Goal: Task Accomplishment & Management: Use online tool/utility

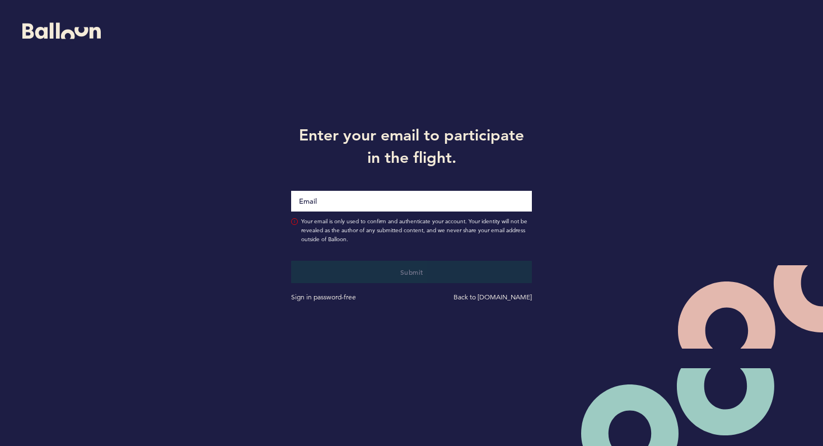
click at [338, 207] on input "Email" at bounding box center [411, 201] width 241 height 21
type input "[PERSON_NAME][EMAIL_ADDRESS][PERSON_NAME][DOMAIN_NAME]"
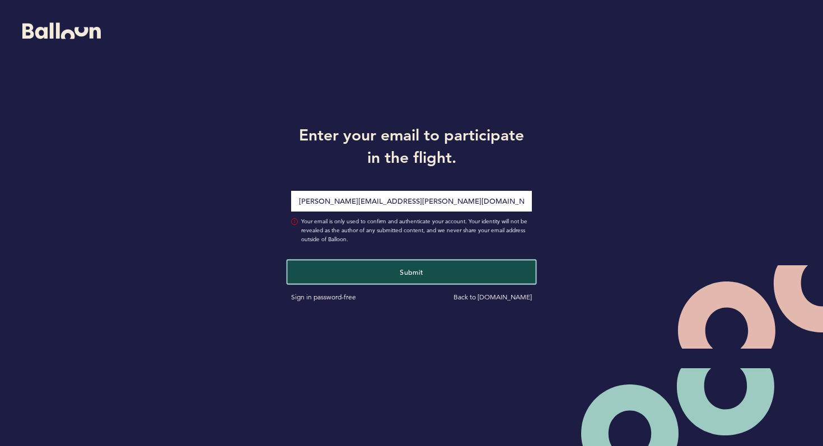
click at [358, 277] on button "Submit" at bounding box center [412, 271] width 248 height 23
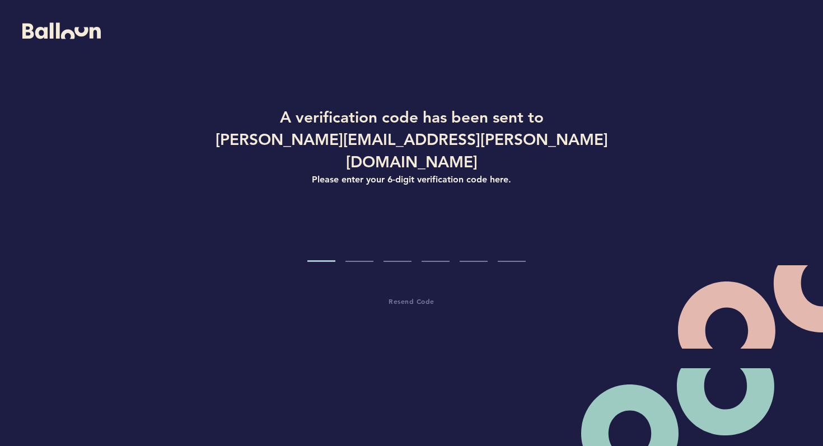
type input "7"
type input "5"
type input "8"
type input "3"
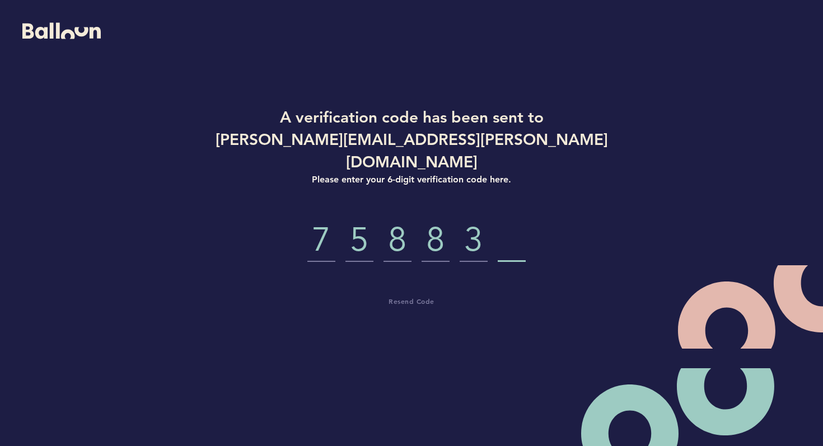
type input "5"
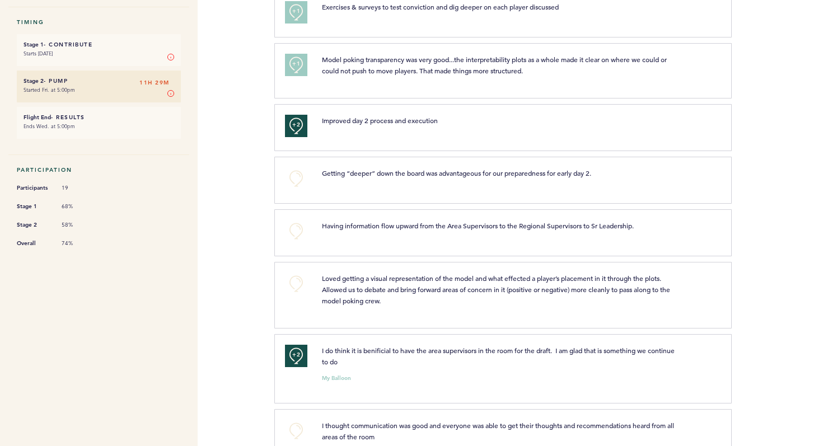
scroll to position [175, 0]
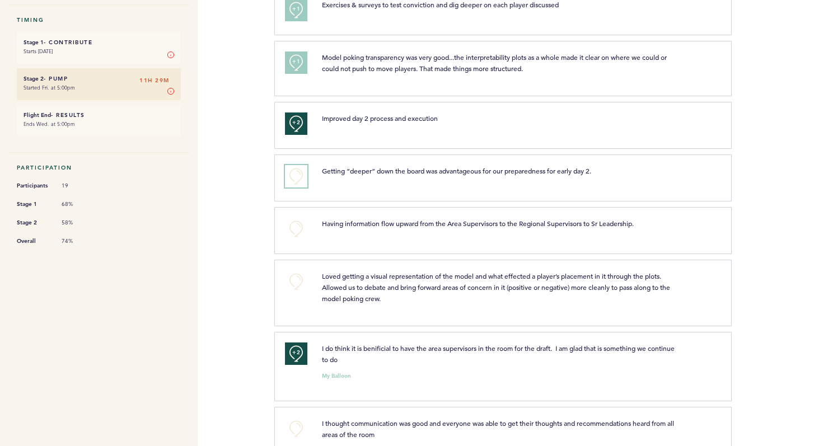
click at [295, 181] on button "+0" at bounding box center [296, 176] width 22 height 22
click at [299, 223] on button "+0" at bounding box center [296, 229] width 22 height 22
click at [304, 281] on button "+0" at bounding box center [296, 282] width 22 height 22
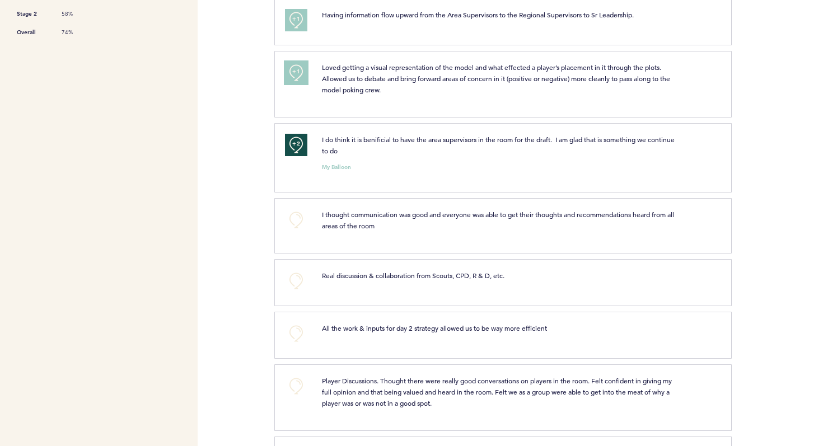
scroll to position [388, 0]
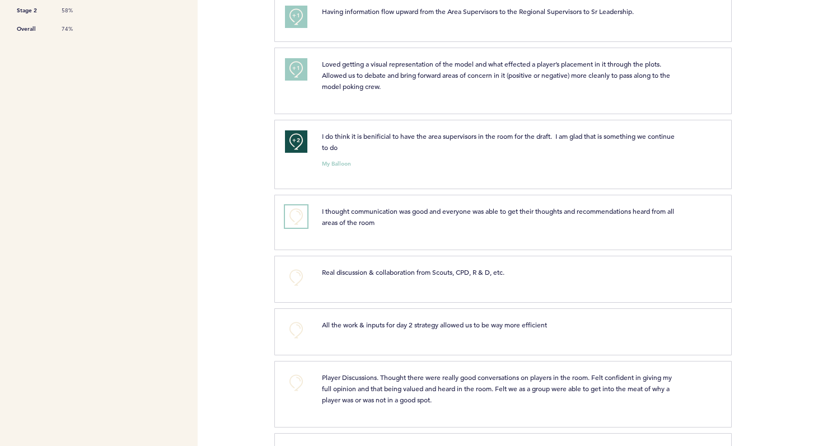
click at [297, 217] on button "+0" at bounding box center [296, 217] width 22 height 22
click at [300, 279] on button "+0" at bounding box center [296, 278] width 22 height 22
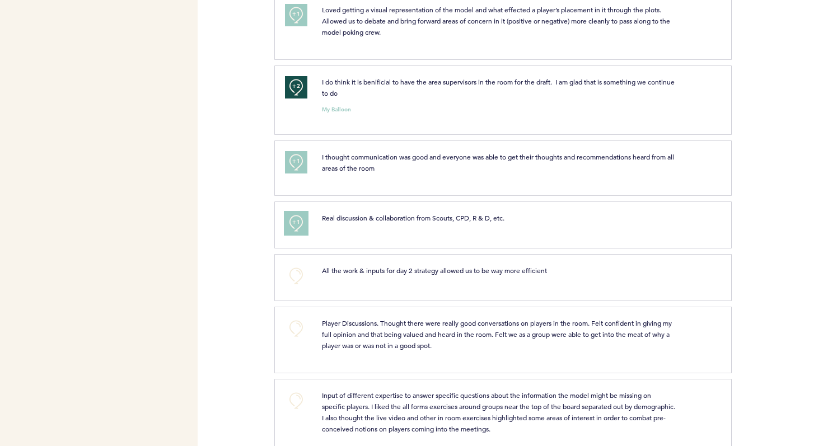
scroll to position [443, 0]
click at [297, 279] on button "+0" at bounding box center [296, 275] width 22 height 22
click at [306, 333] on button "+0" at bounding box center [296, 327] width 22 height 22
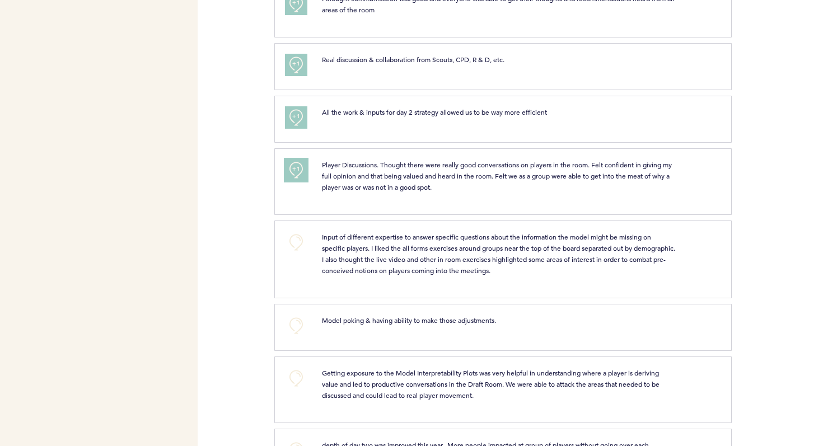
scroll to position [602, 0]
click at [301, 236] on button "+0" at bounding box center [296, 241] width 22 height 22
click at [302, 328] on button "+0" at bounding box center [296, 325] width 22 height 22
click at [302, 328] on button "+1" at bounding box center [296, 325] width 22 height 22
click at [302, 331] on button "+1" at bounding box center [296, 325] width 22 height 22
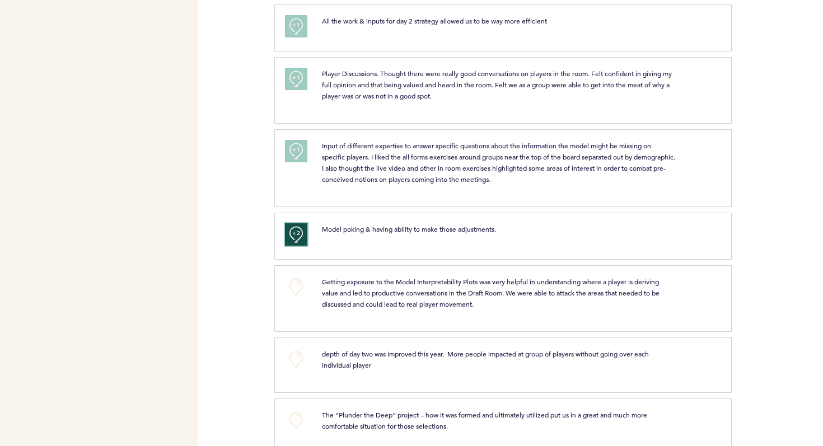
scroll to position [696, 0]
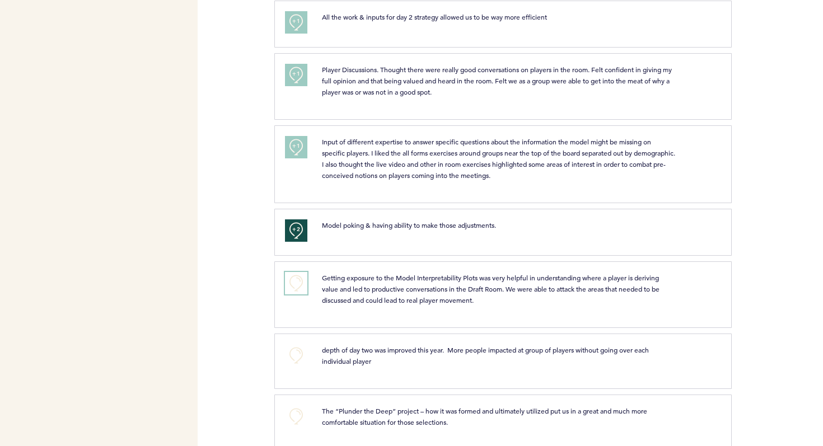
click at [291, 283] on button "+0" at bounding box center [296, 283] width 22 height 22
click at [301, 355] on button "+0" at bounding box center [296, 355] width 22 height 22
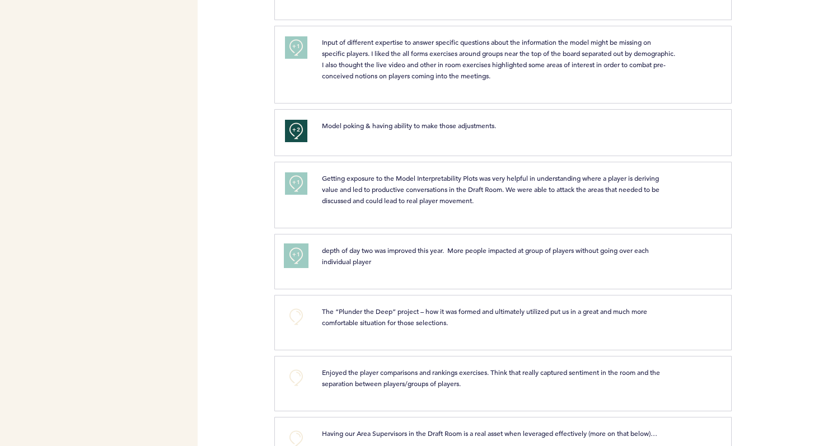
scroll to position [798, 0]
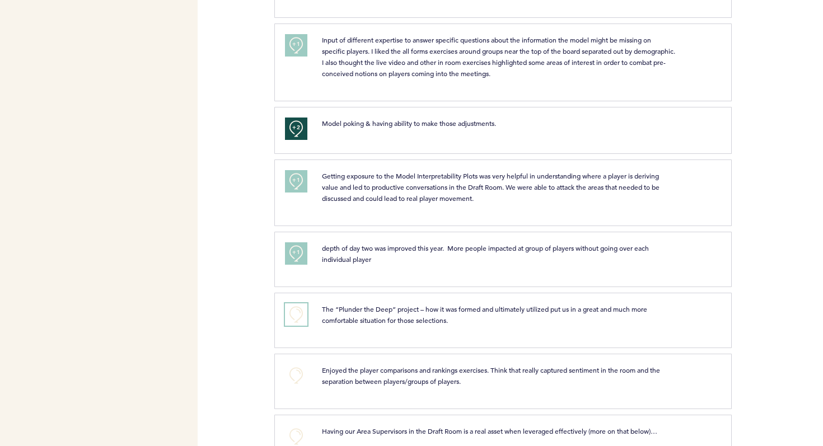
click at [300, 315] on button "+0" at bounding box center [296, 315] width 22 height 22
click at [307, 374] on button "+0" at bounding box center [296, 376] width 22 height 22
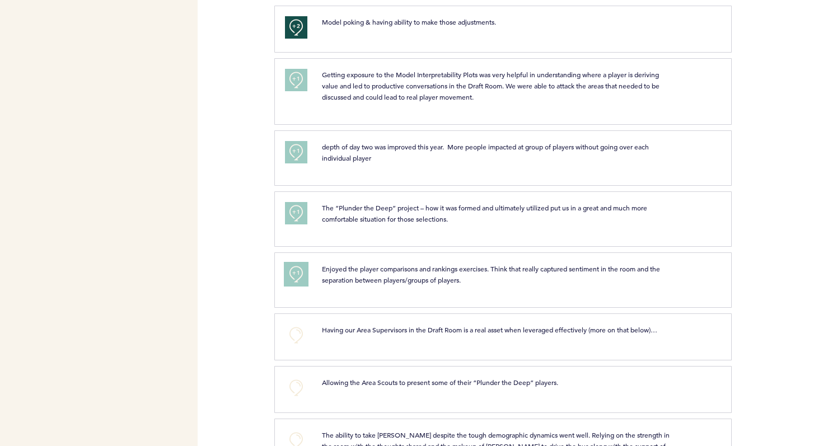
scroll to position [901, 0]
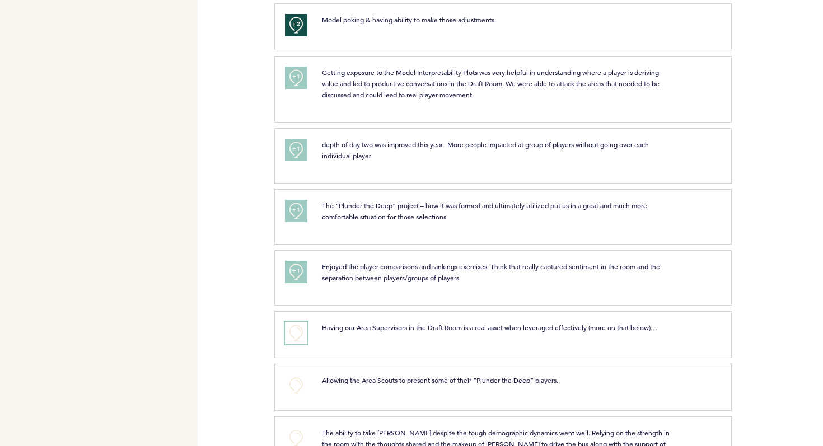
click at [294, 334] on button "+0" at bounding box center [296, 333] width 22 height 22
click at [294, 334] on span "+1" at bounding box center [296, 332] width 8 height 11
click at [293, 331] on span "+1" at bounding box center [296, 332] width 8 height 11
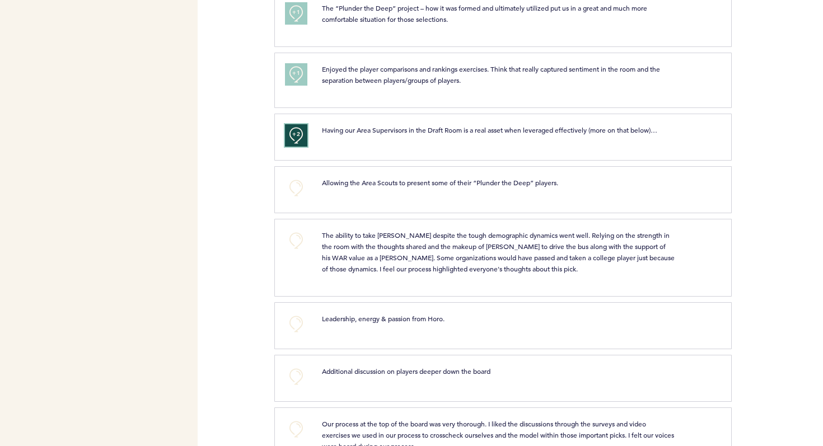
scroll to position [1102, 0]
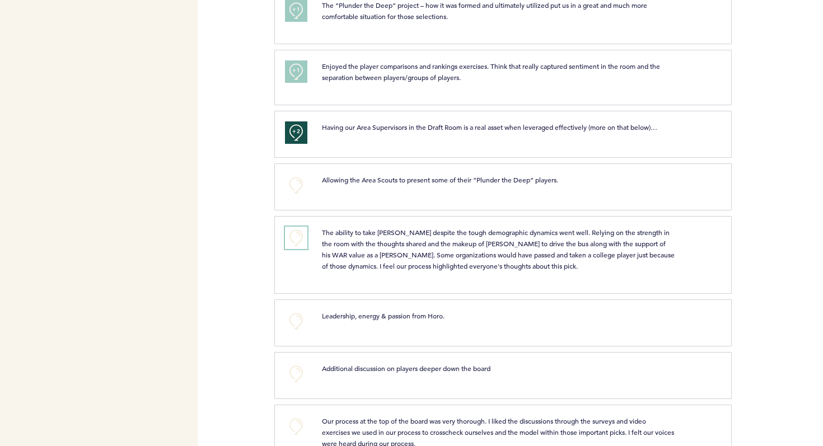
click at [298, 236] on button "+0" at bounding box center [296, 238] width 22 height 22
click at [299, 319] on button "+0" at bounding box center [296, 321] width 22 height 22
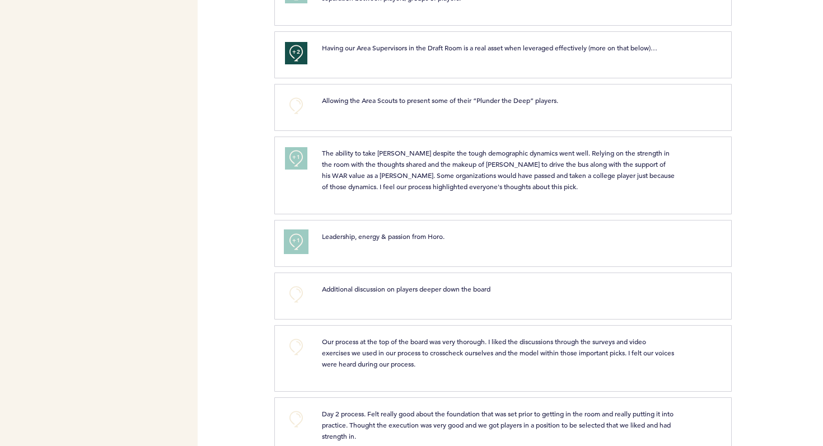
scroll to position [1197, 0]
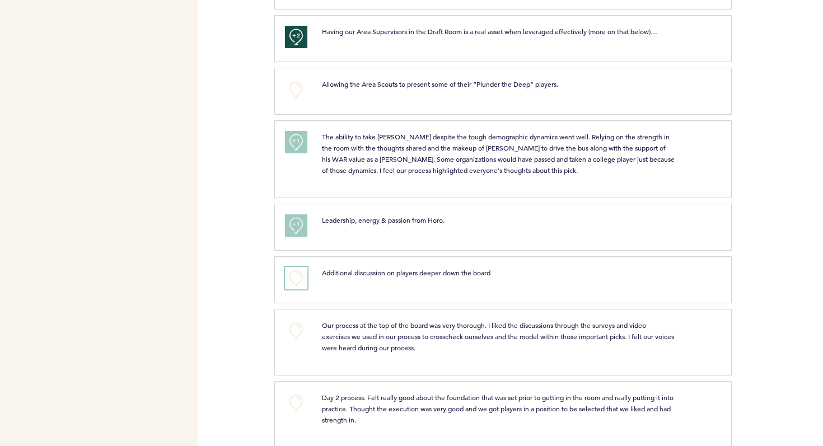
click at [296, 286] on button "+0" at bounding box center [296, 278] width 22 height 22
click at [299, 337] on button "+0" at bounding box center [296, 331] width 22 height 22
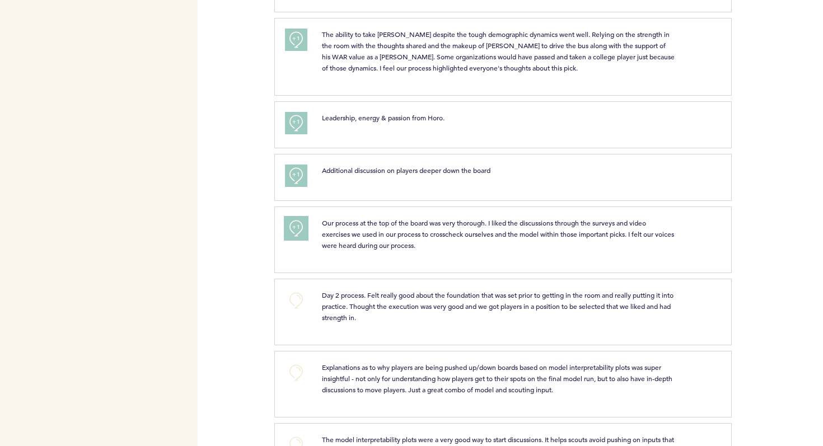
scroll to position [1311, 0]
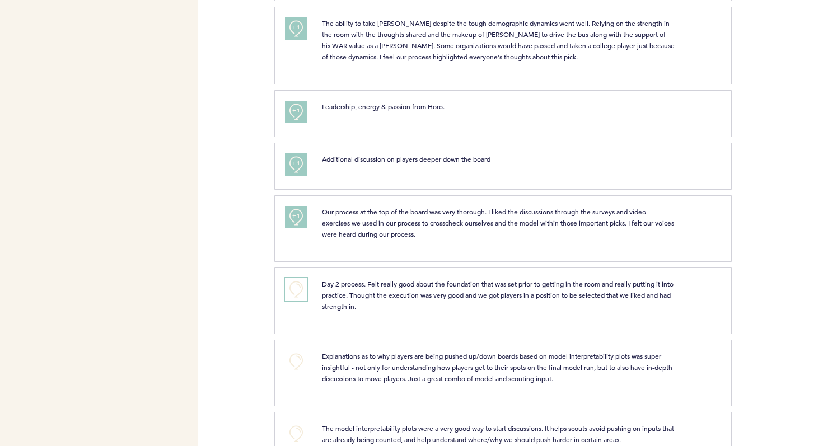
click at [295, 298] on button "+0" at bounding box center [296, 289] width 22 height 22
click at [296, 362] on button "+0" at bounding box center [296, 362] width 22 height 22
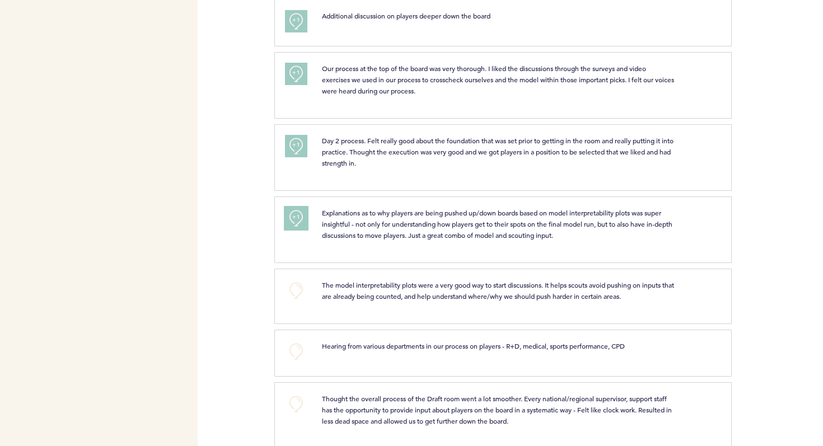
scroll to position [1460, 0]
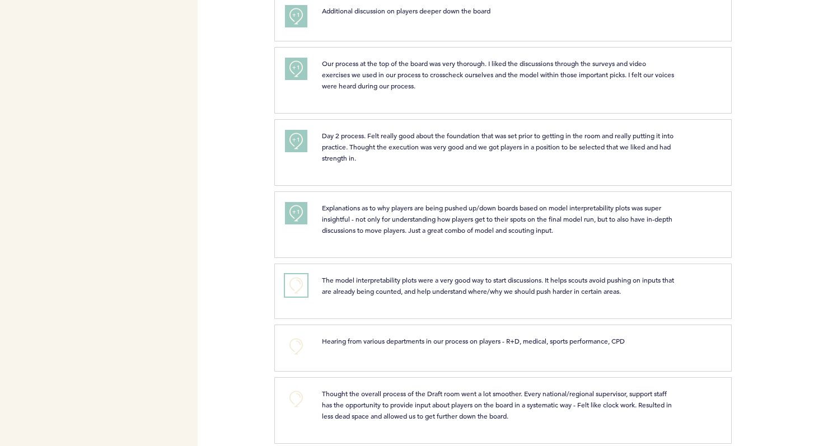
click at [300, 287] on button "+0" at bounding box center [296, 285] width 22 height 22
click at [301, 347] on button "+0" at bounding box center [296, 346] width 22 height 22
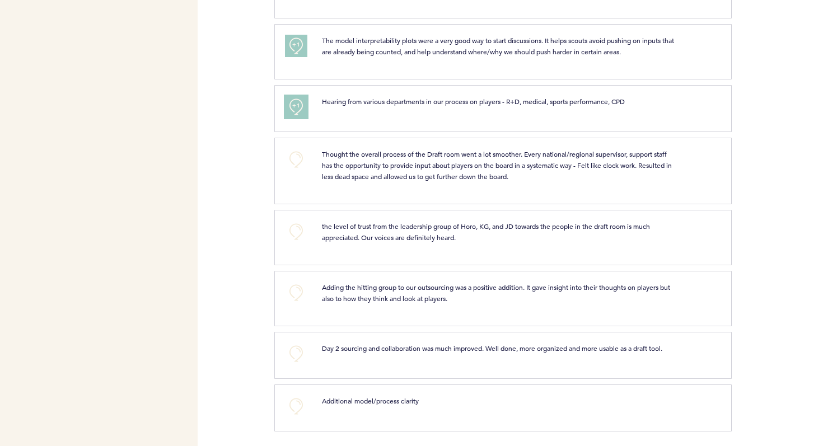
scroll to position [1701, 0]
click at [300, 157] on button "+0" at bounding box center [296, 158] width 22 height 22
click at [299, 221] on button "+0" at bounding box center [296, 230] width 22 height 22
click at [306, 295] on button "+0" at bounding box center [296, 291] width 22 height 22
click at [302, 352] on button "+0" at bounding box center [296, 352] width 22 height 22
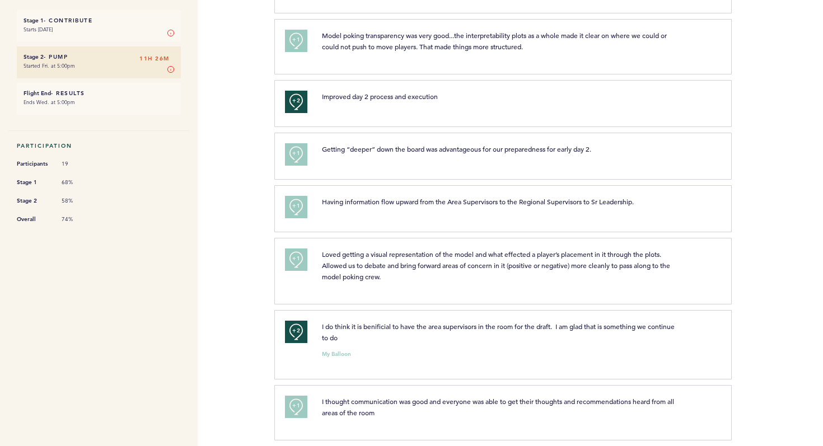
scroll to position [0, 0]
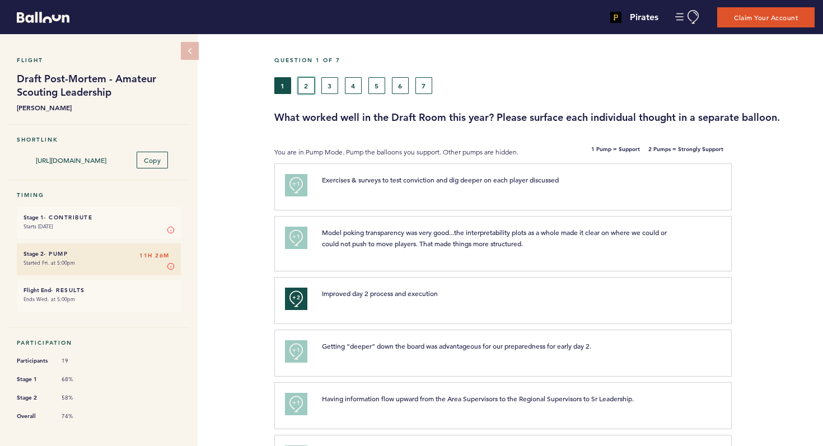
click at [306, 82] on button "2" at bounding box center [306, 85] width 17 height 17
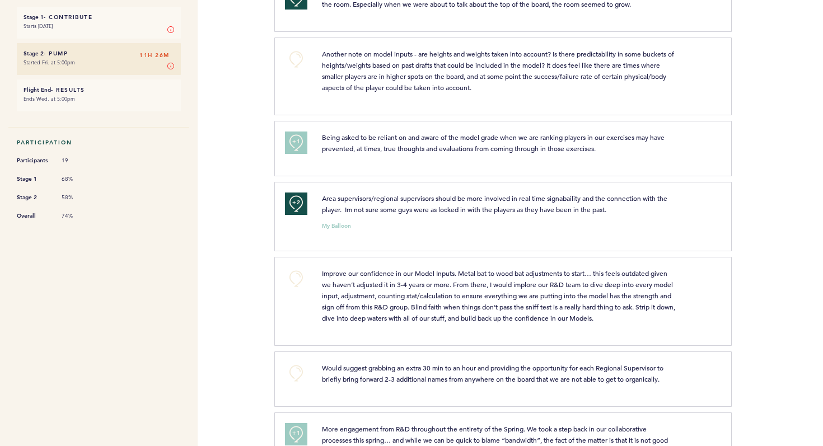
scroll to position [205, 0]
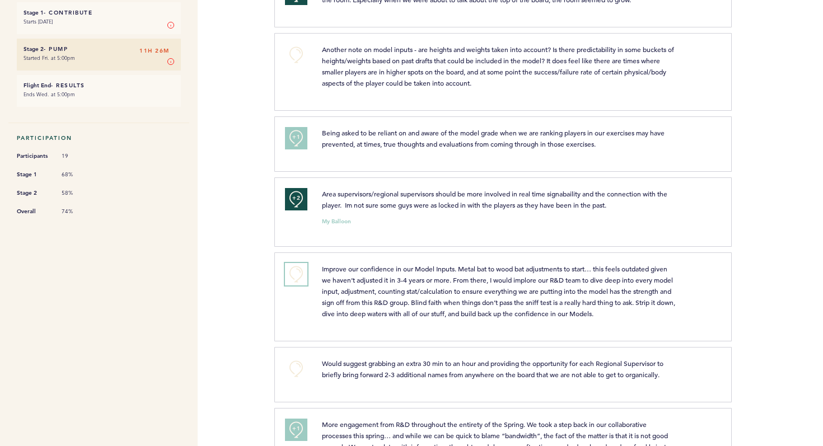
click at [296, 276] on button "+0" at bounding box center [296, 274] width 22 height 22
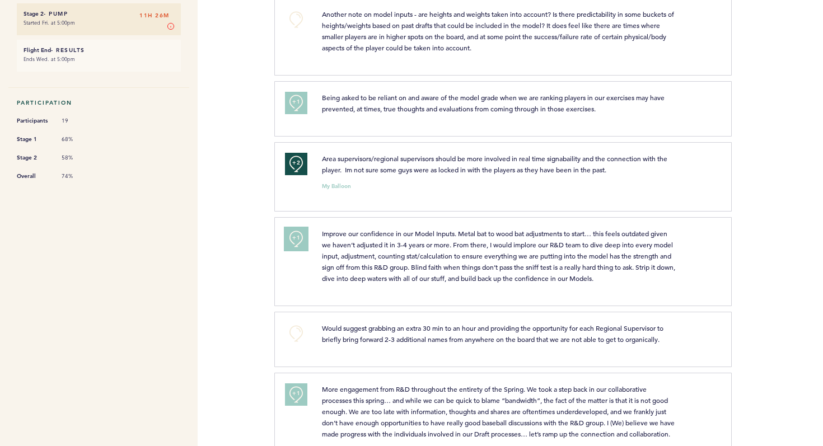
scroll to position [244, 0]
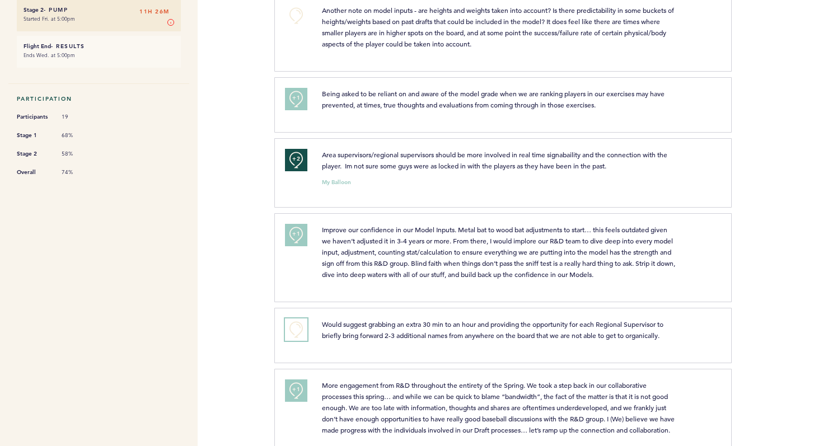
click at [301, 332] on button "+0" at bounding box center [296, 330] width 22 height 22
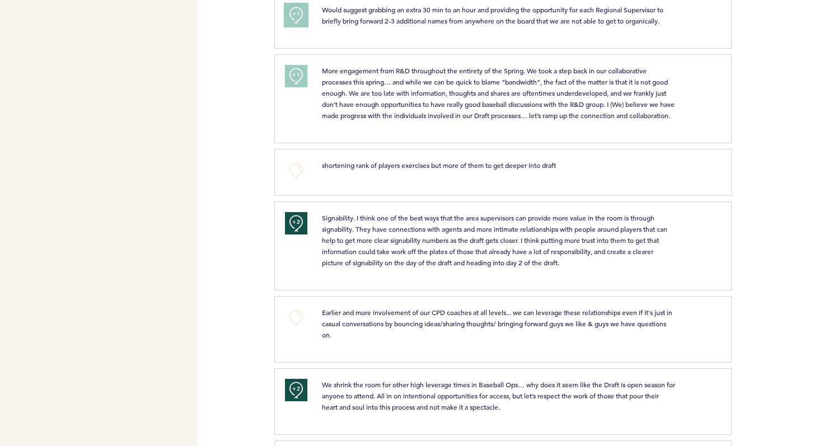
scroll to position [564, 0]
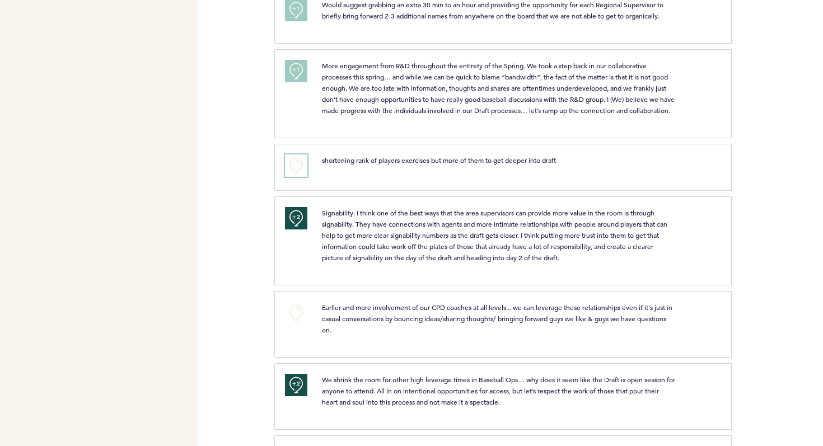
click at [299, 177] on button "+0" at bounding box center [296, 166] width 22 height 22
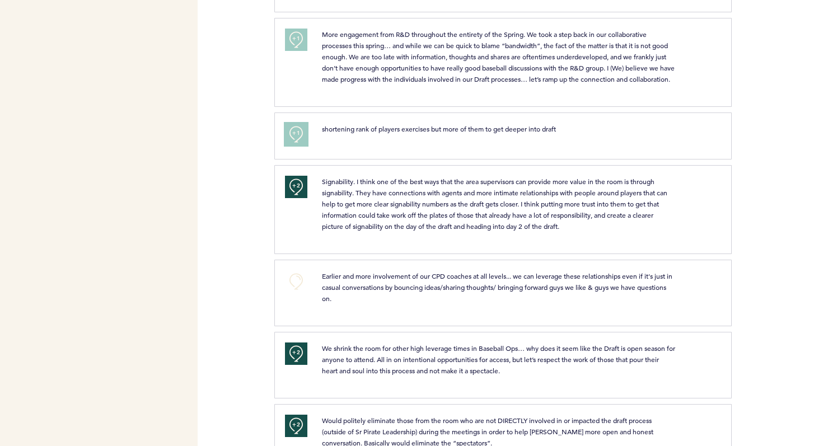
scroll to position [625, 0]
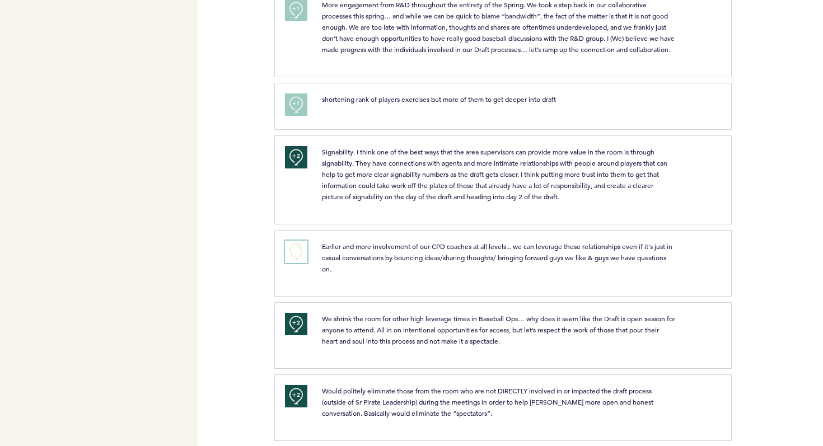
click at [290, 263] on button "+0" at bounding box center [296, 252] width 22 height 22
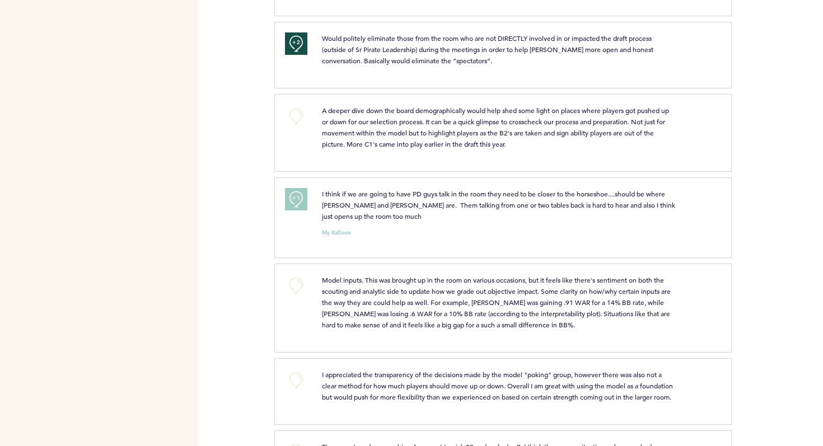
scroll to position [984, 0]
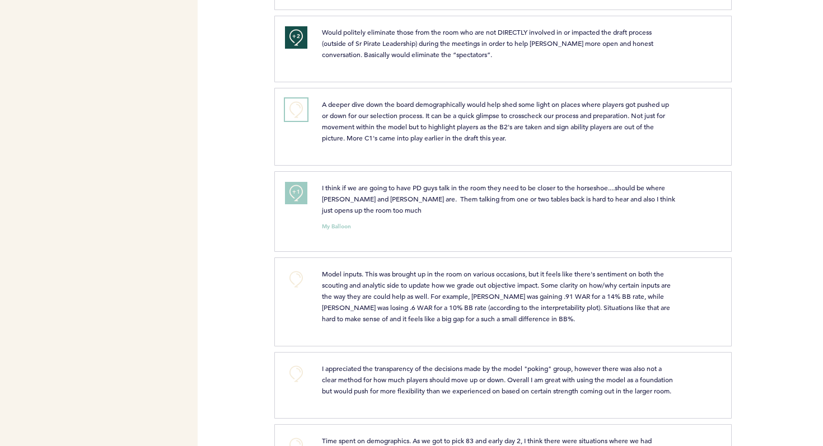
click at [297, 121] on button "+0" at bounding box center [296, 110] width 22 height 22
click at [299, 290] on button "+0" at bounding box center [296, 279] width 22 height 22
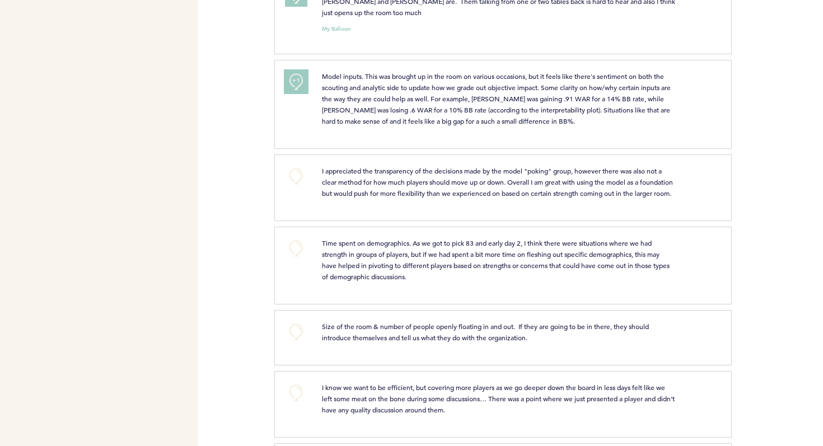
scroll to position [1183, 0]
click at [295, 183] on button "+0" at bounding box center [296, 175] width 22 height 22
click at [297, 259] on button "+0" at bounding box center [296, 247] width 22 height 22
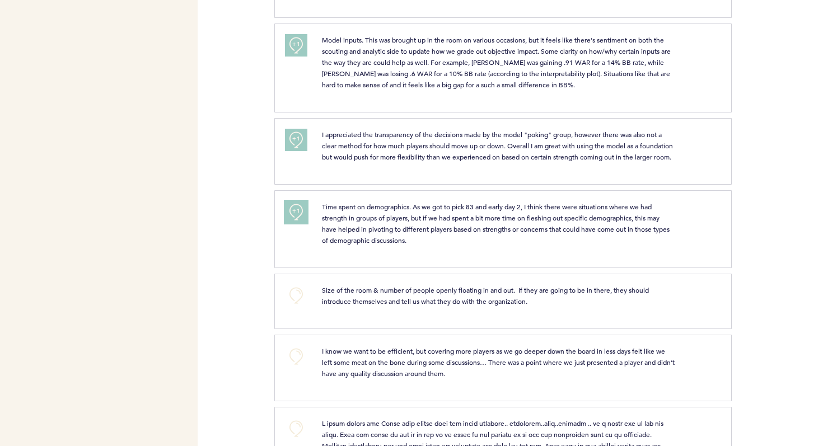
scroll to position [1228, 0]
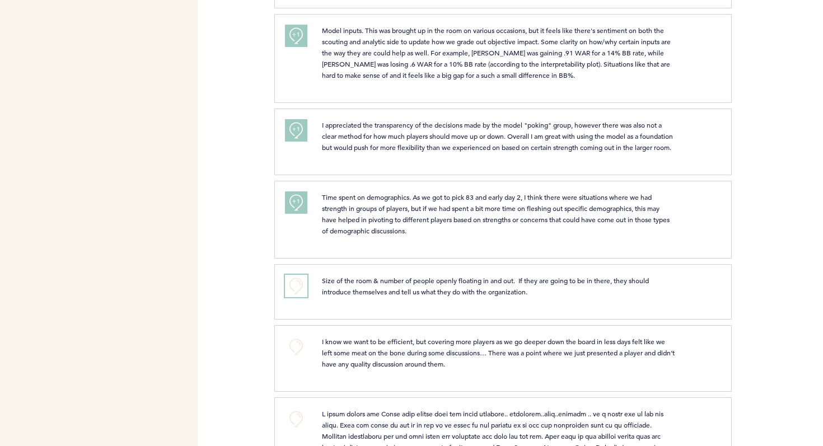
click at [297, 297] on button "+0" at bounding box center [296, 286] width 22 height 22
click at [297, 291] on span "+1" at bounding box center [296, 284] width 8 height 11
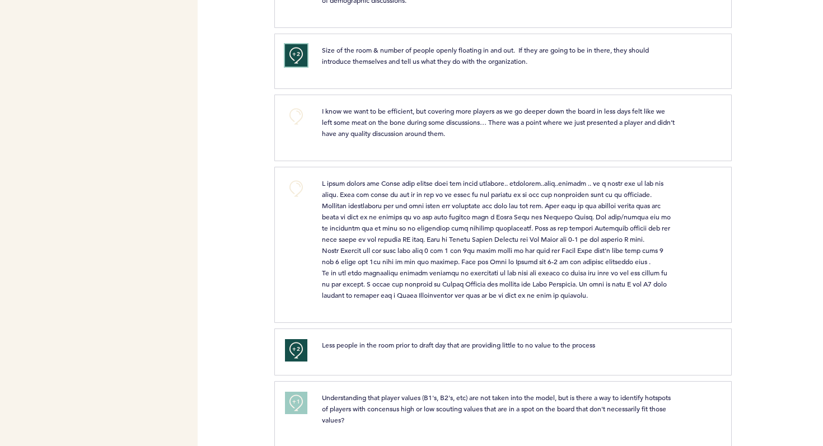
scroll to position [1461, 0]
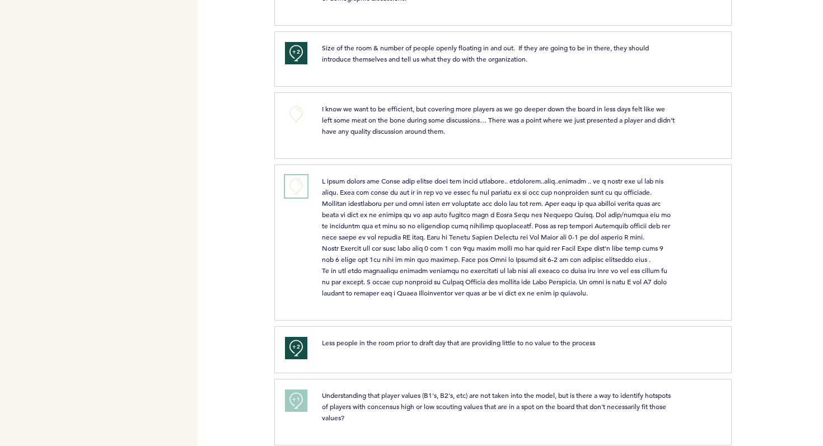
click at [297, 198] on button "+0" at bounding box center [296, 186] width 22 height 22
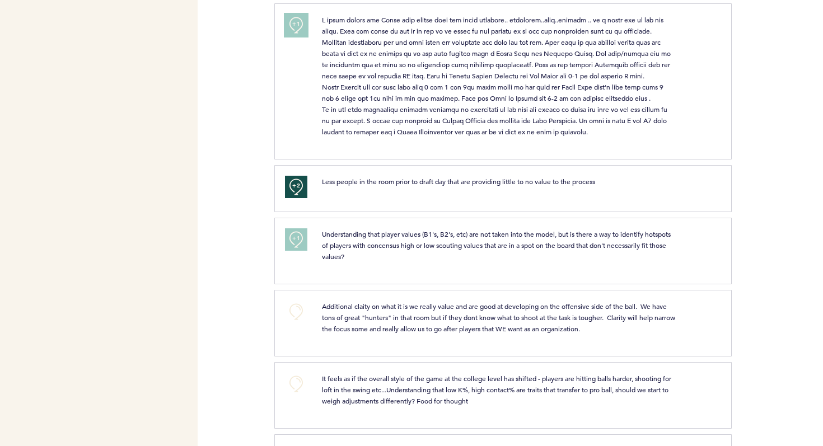
scroll to position [1624, 0]
click at [296, 321] on button "+0" at bounding box center [296, 310] width 22 height 22
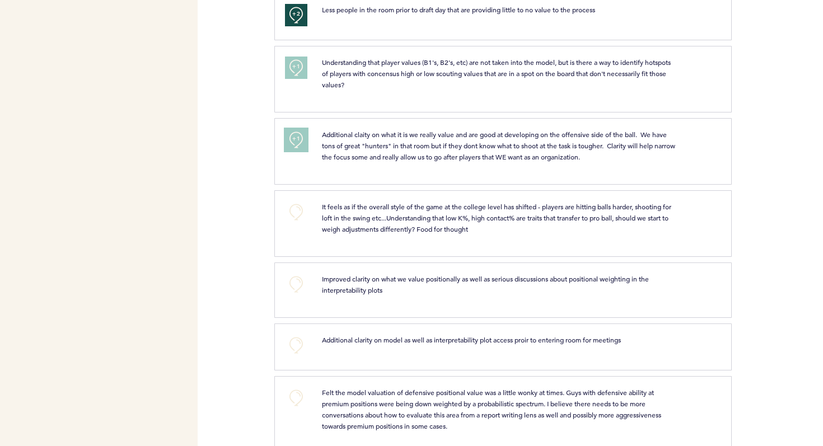
scroll to position [1815, 0]
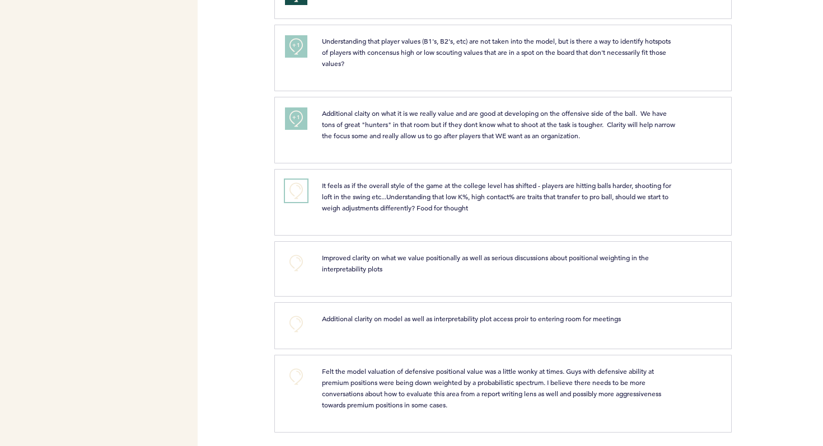
click at [297, 202] on button "+0" at bounding box center [296, 191] width 22 height 22
click at [299, 202] on button "+0" at bounding box center [296, 191] width 22 height 22
click at [293, 202] on button "+2" at bounding box center [296, 191] width 22 height 22
click at [293, 202] on button "+0" at bounding box center [296, 191] width 22 height 22
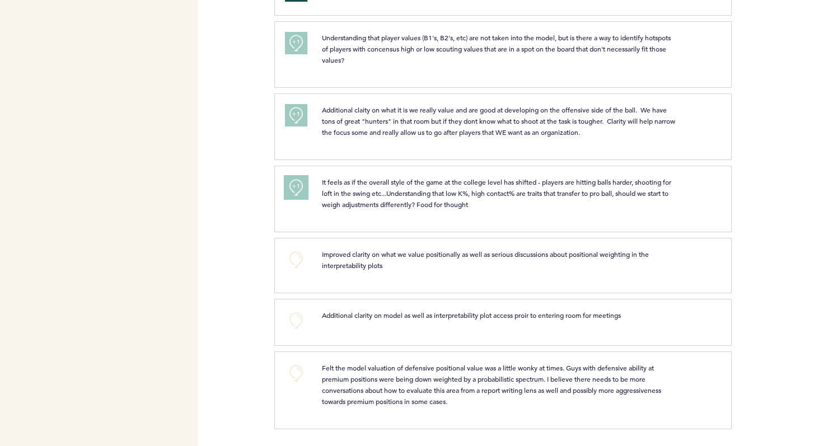
scroll to position [1841, 0]
click at [305, 376] on button "+0" at bounding box center [296, 373] width 22 height 22
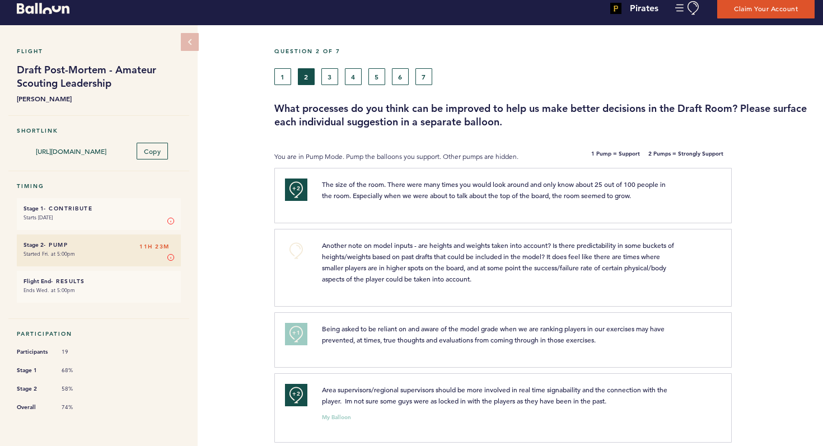
scroll to position [0, 0]
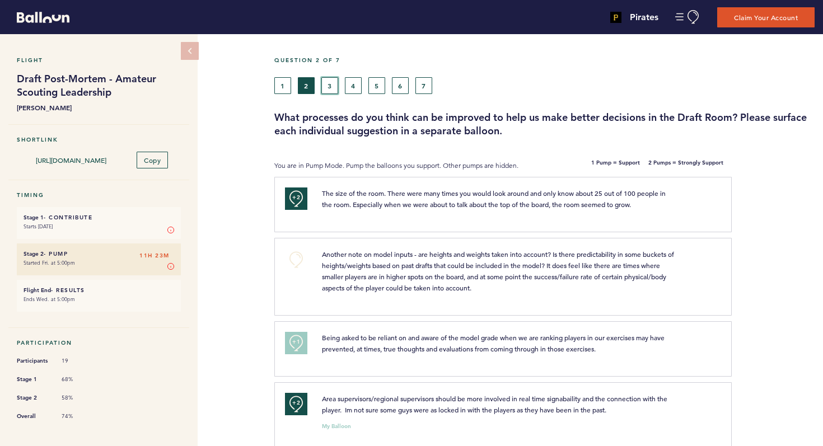
click at [332, 80] on button "3" at bounding box center [329, 85] width 17 height 17
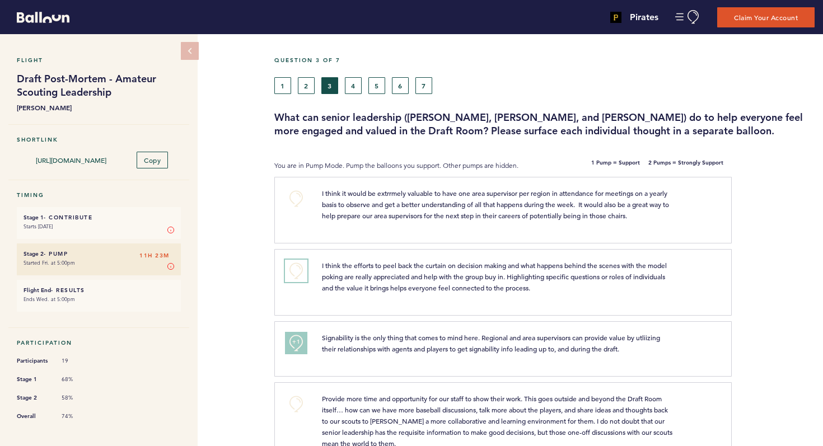
click at [295, 265] on button "+0" at bounding box center [296, 271] width 22 height 22
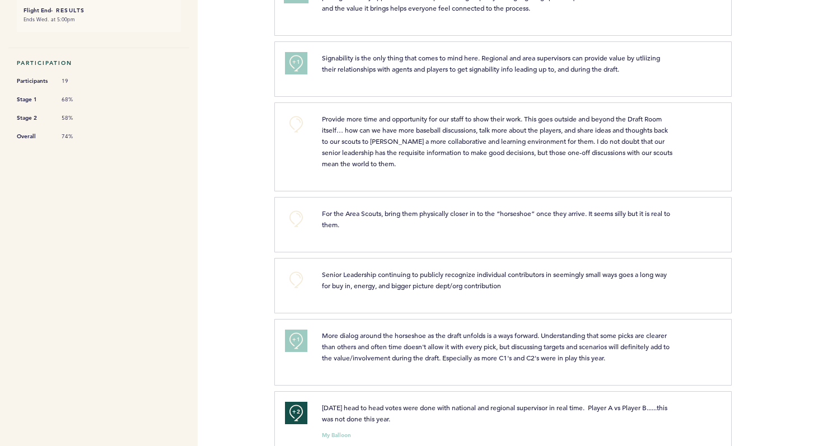
scroll to position [282, 0]
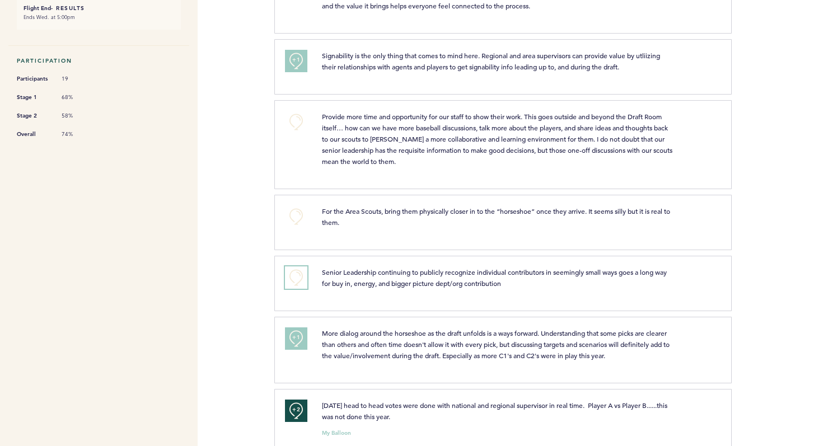
click at [303, 278] on button "+0" at bounding box center [296, 278] width 22 height 22
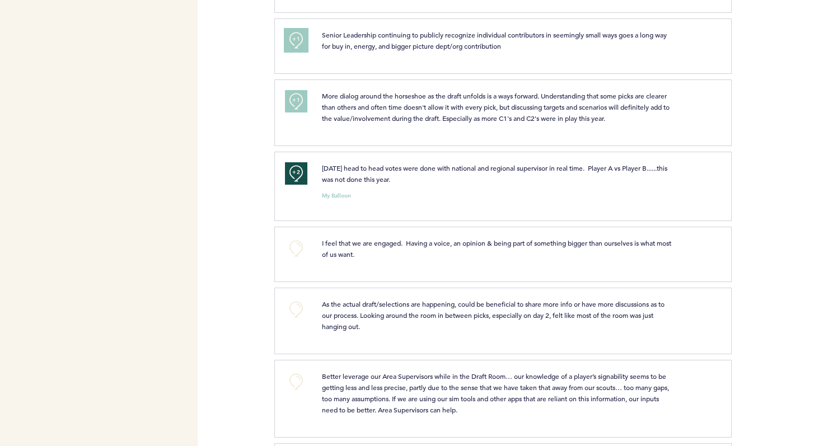
scroll to position [529, 0]
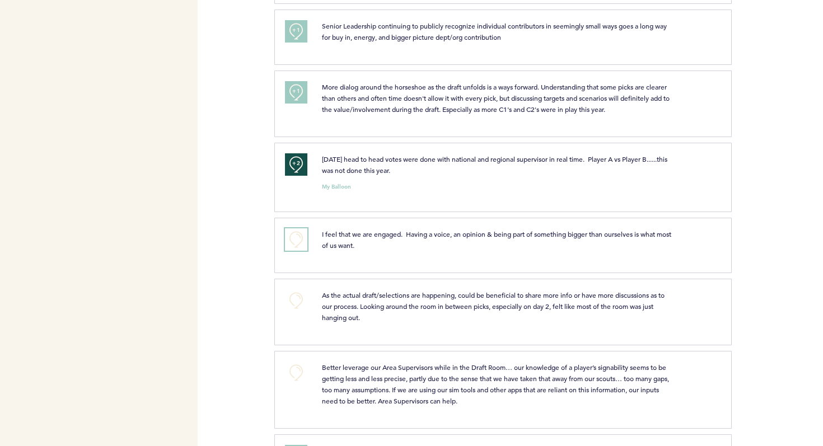
click at [300, 238] on button "+0" at bounding box center [296, 240] width 22 height 22
click at [299, 300] on button "+0" at bounding box center [296, 301] width 22 height 22
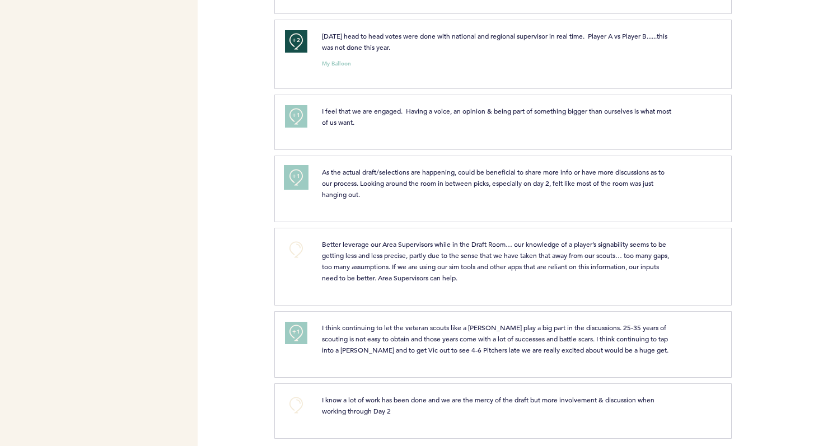
scroll to position [655, 0]
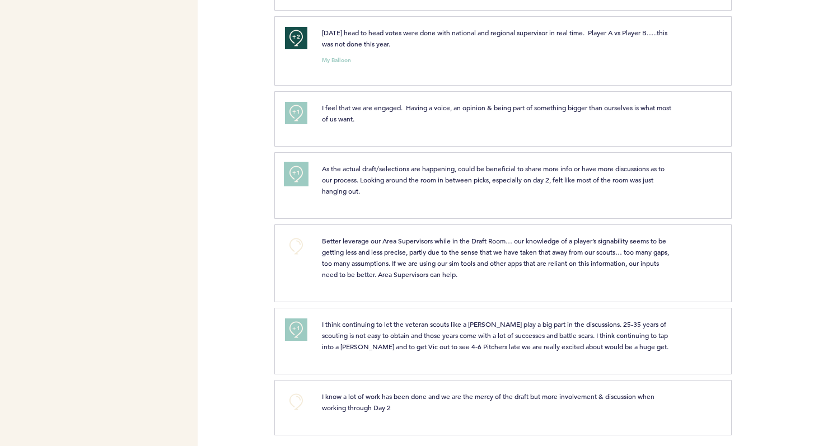
click at [304, 171] on button "+1" at bounding box center [296, 174] width 22 height 22
click at [304, 171] on button "+2" at bounding box center [296, 174] width 22 height 22
click at [304, 171] on button "+0" at bounding box center [296, 174] width 22 height 22
click at [299, 242] on button "+0" at bounding box center [296, 246] width 22 height 22
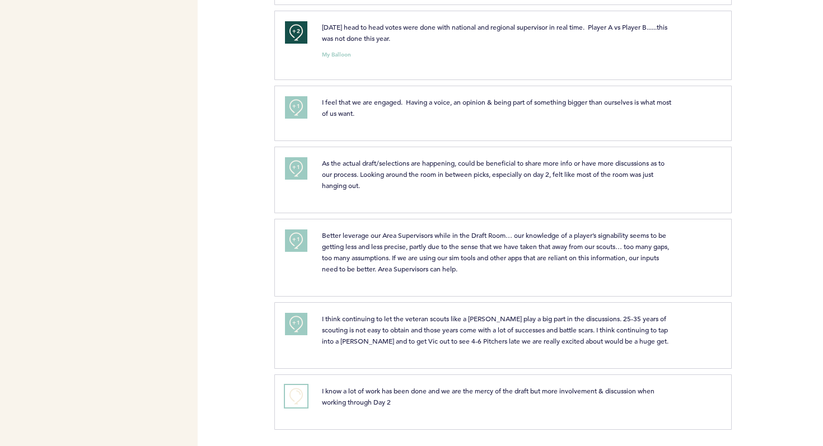
click at [296, 395] on button "+0" at bounding box center [296, 396] width 22 height 22
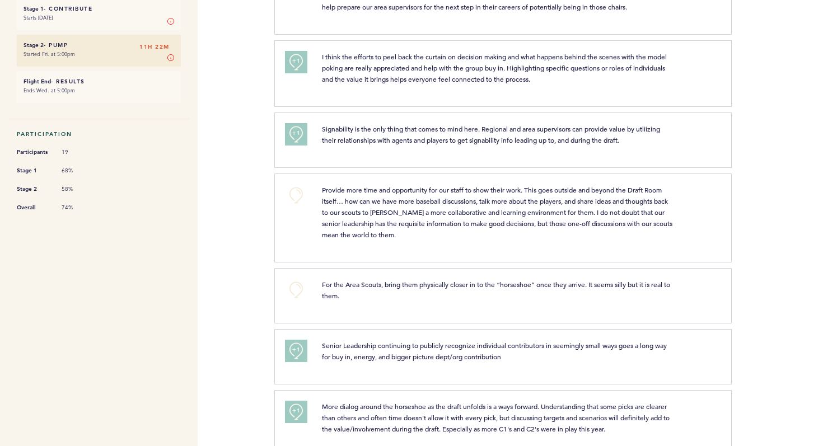
scroll to position [0, 0]
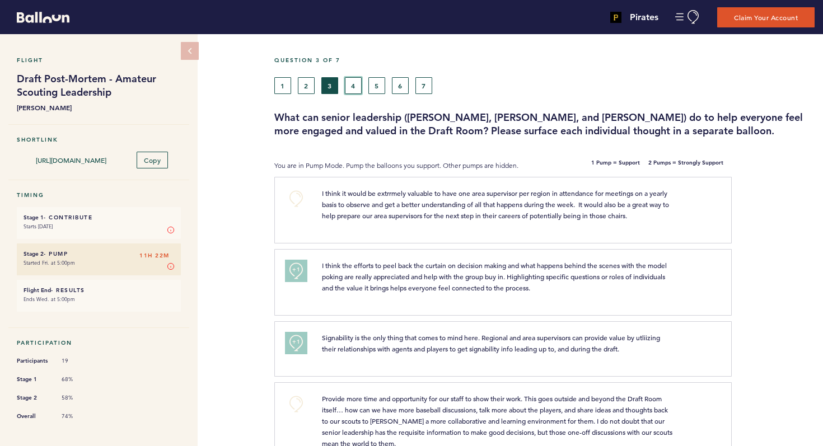
click at [353, 88] on button "4" at bounding box center [353, 85] width 17 height 17
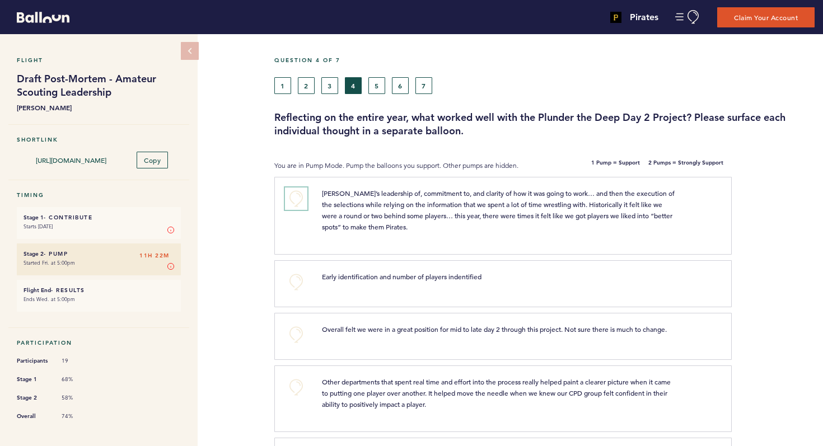
click at [289, 201] on button "+0" at bounding box center [296, 199] width 22 height 22
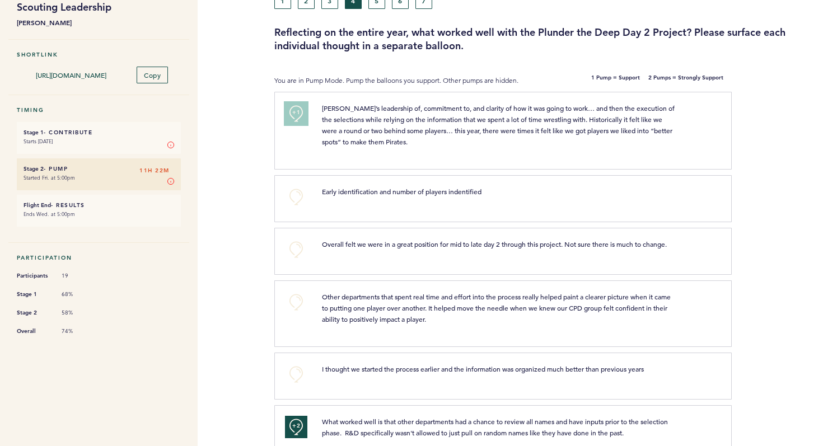
scroll to position [87, 0]
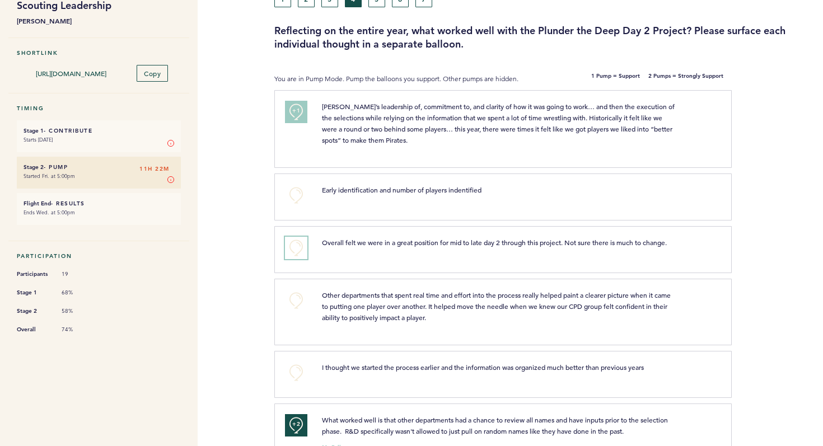
click at [296, 249] on button "+0" at bounding box center [296, 248] width 22 height 22
click at [298, 301] on button "+0" at bounding box center [296, 301] width 22 height 22
click at [304, 369] on button "+0" at bounding box center [296, 373] width 22 height 22
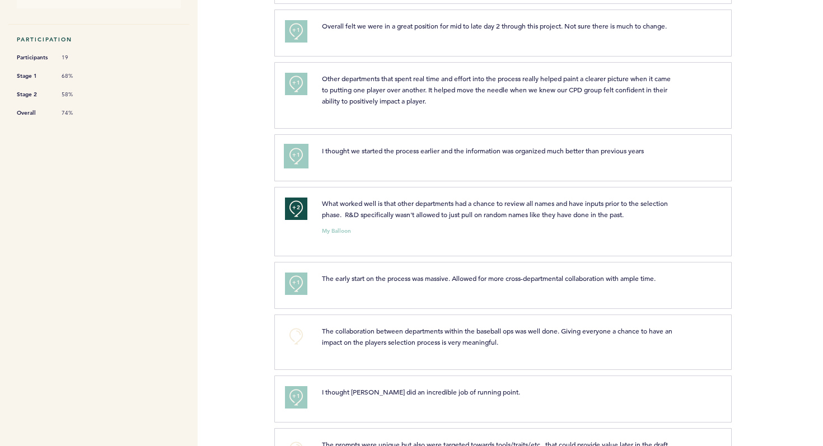
scroll to position [309, 0]
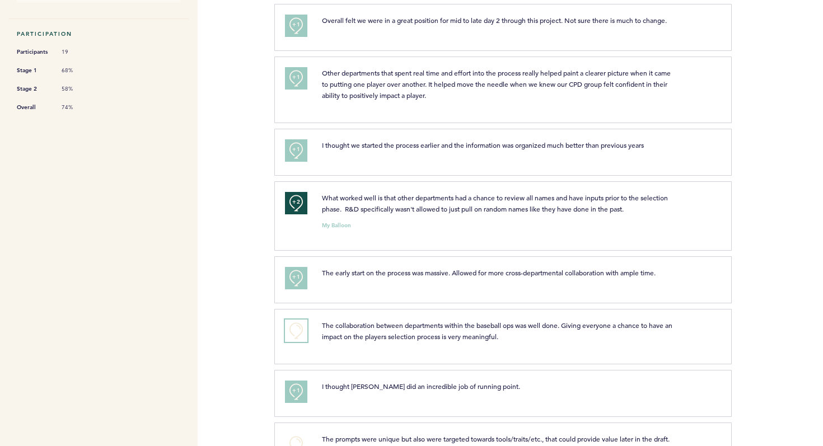
click at [299, 332] on button "+0" at bounding box center [296, 331] width 22 height 22
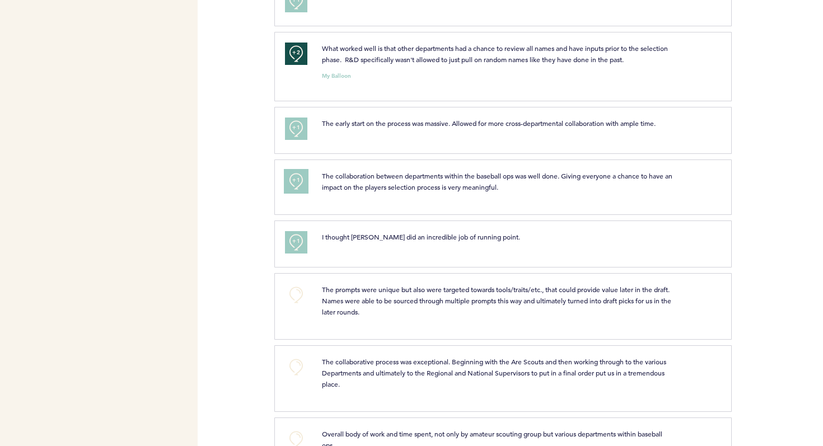
scroll to position [465, 0]
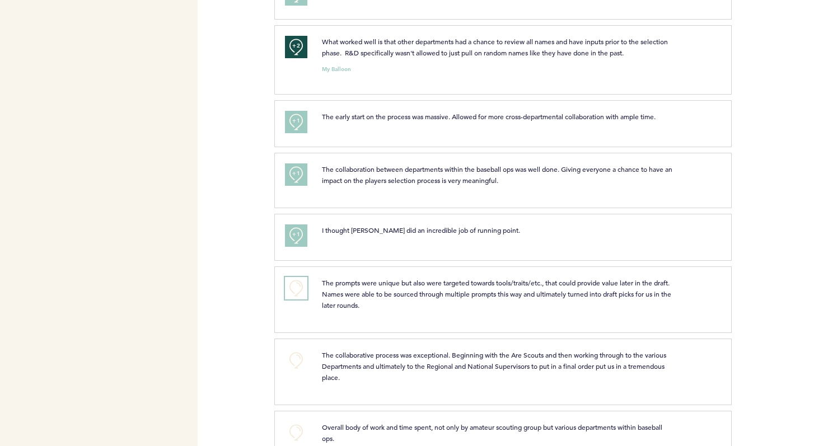
click at [299, 290] on button "+0" at bounding box center [296, 288] width 22 height 22
click at [295, 358] on button "+0" at bounding box center [296, 360] width 22 height 22
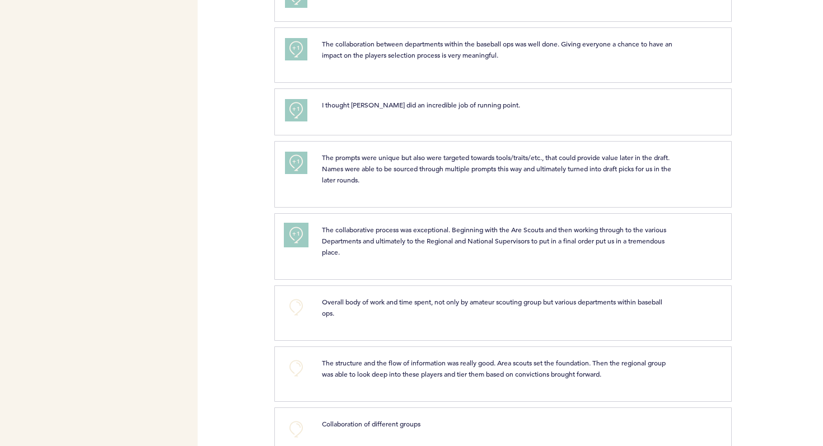
scroll to position [596, 0]
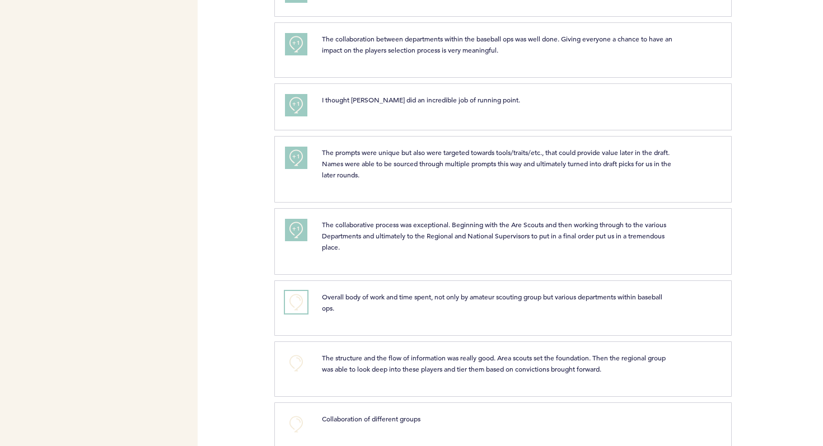
click at [294, 300] on button "+0" at bounding box center [296, 302] width 22 height 22
click at [297, 361] on button "+0" at bounding box center [296, 363] width 22 height 22
click at [302, 422] on button "+0" at bounding box center [296, 424] width 22 height 22
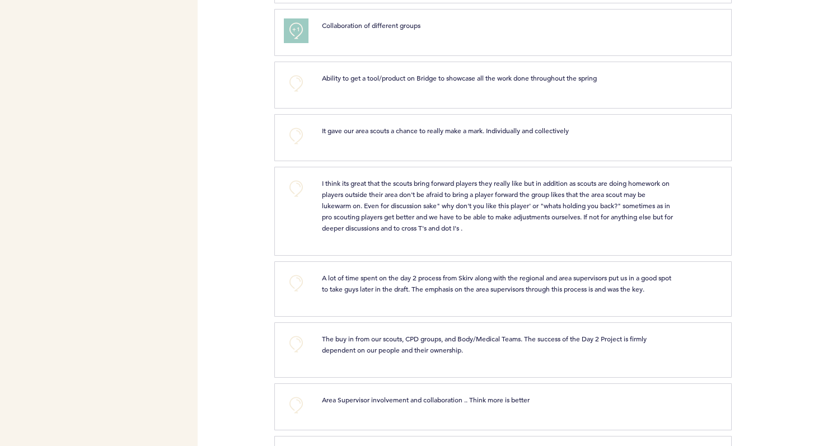
scroll to position [991, 0]
click at [291, 86] on button "+0" at bounding box center [296, 82] width 22 height 22
click at [293, 134] on button "+0" at bounding box center [296, 134] width 22 height 22
click at [297, 185] on button "+0" at bounding box center [296, 187] width 22 height 22
click at [301, 282] on button "+0" at bounding box center [296, 282] width 22 height 22
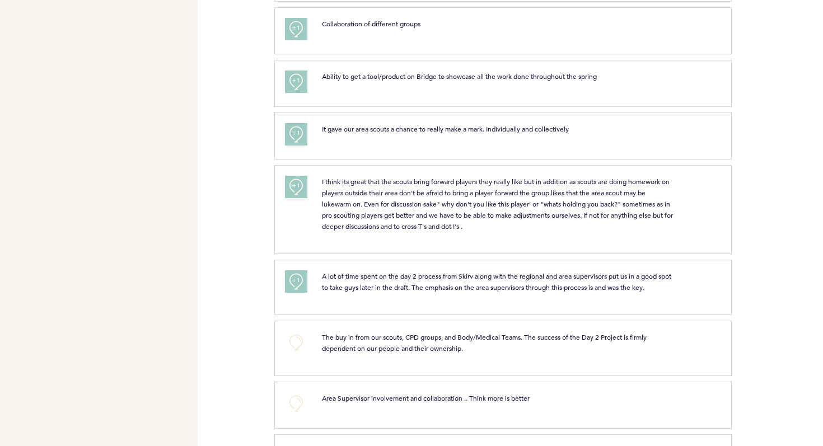
click at [315, 341] on div "The buy in from our scouts, CPD groups, and Body/Medical Teams. The success of …" at bounding box center [499, 343] width 370 height 22
click at [297, 339] on button "+0" at bounding box center [296, 343] width 22 height 22
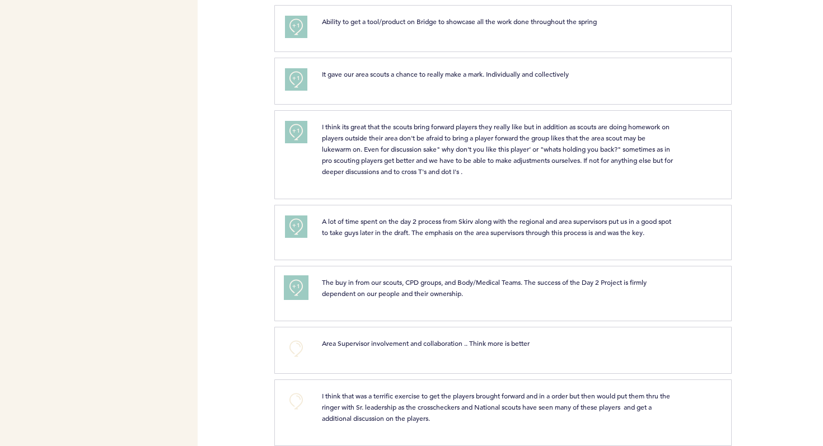
scroll to position [1062, 0]
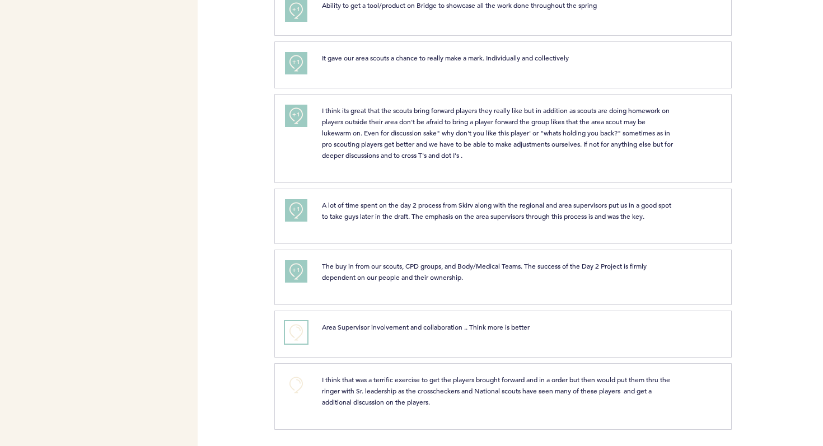
click at [307, 329] on button "+0" at bounding box center [296, 332] width 22 height 22
click at [297, 334] on span "+1" at bounding box center [296, 331] width 8 height 11
click at [297, 334] on span "+2" at bounding box center [296, 331] width 8 height 11
click at [301, 392] on button "+0" at bounding box center [296, 385] width 22 height 22
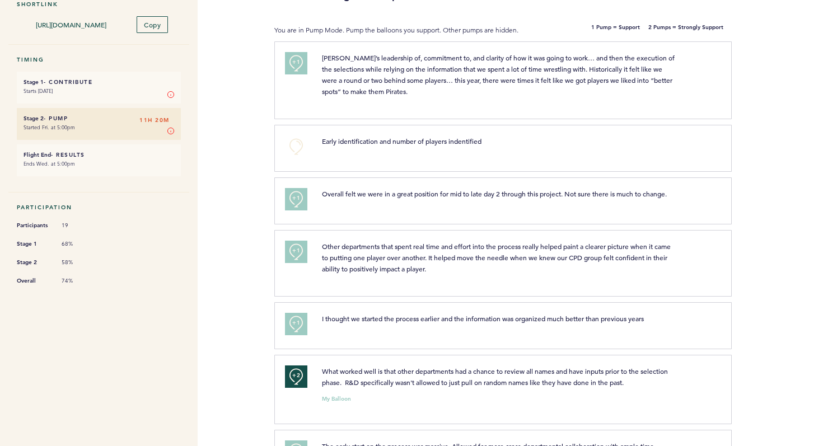
scroll to position [0, 0]
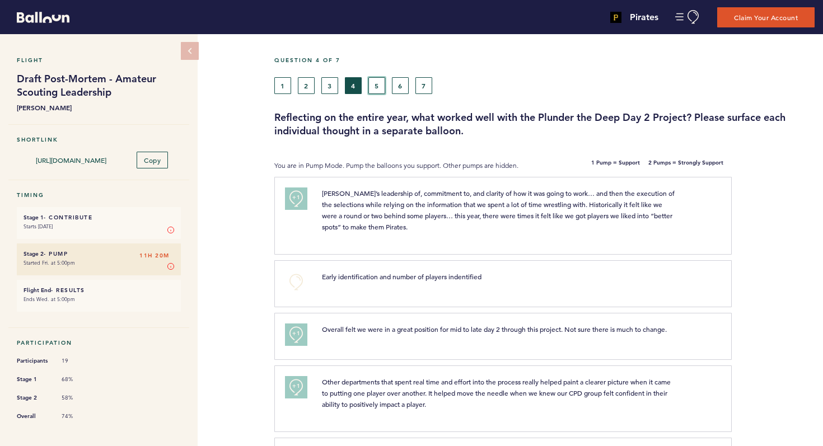
click at [379, 88] on button "5" at bounding box center [377, 85] width 17 height 17
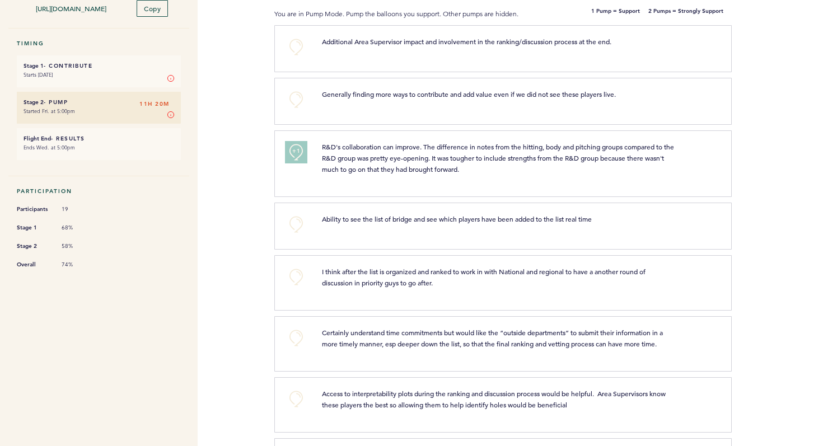
scroll to position [157, 0]
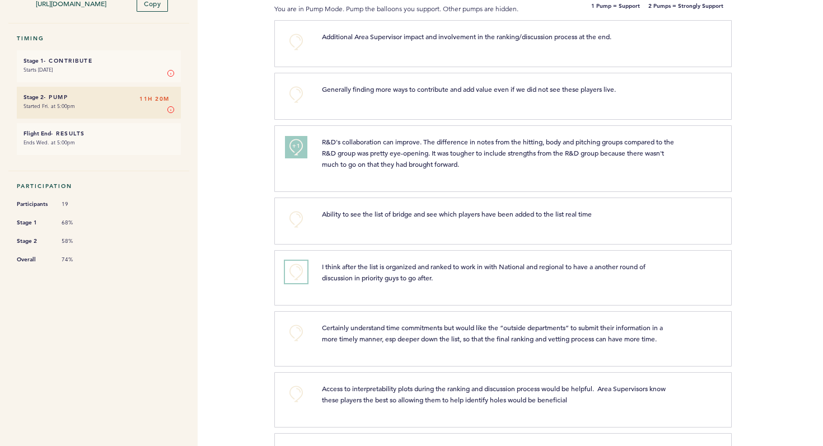
click at [296, 268] on button "+0" at bounding box center [296, 272] width 22 height 22
click at [302, 334] on button "+0" at bounding box center [296, 333] width 22 height 22
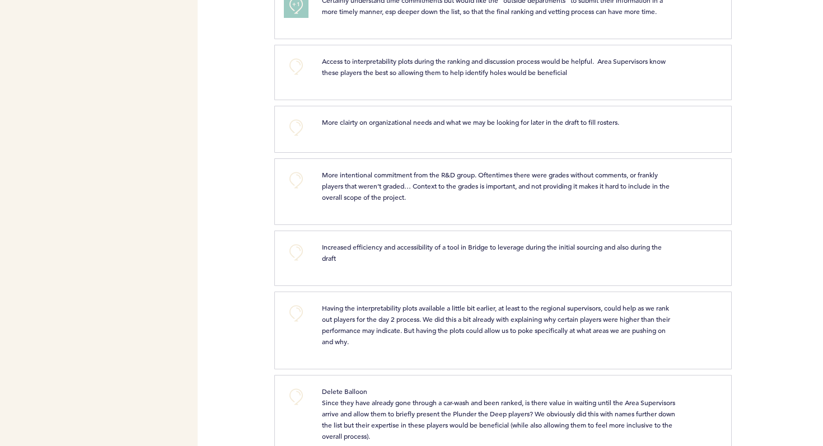
scroll to position [488, 0]
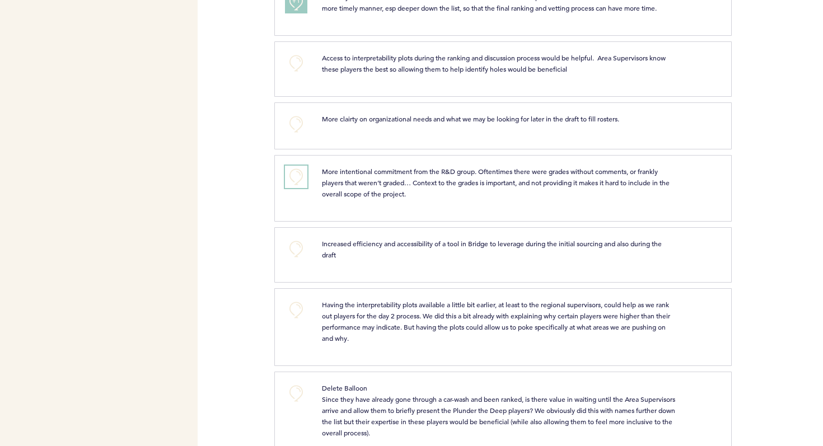
click at [293, 179] on button "+0" at bounding box center [296, 177] width 22 height 22
click at [293, 179] on span "+1" at bounding box center [296, 175] width 8 height 11
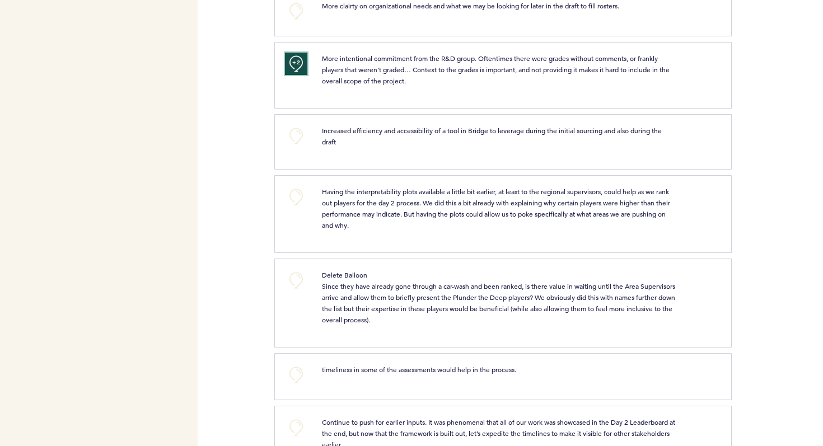
scroll to position [602, 0]
click at [293, 199] on button "+0" at bounding box center [296, 196] width 22 height 22
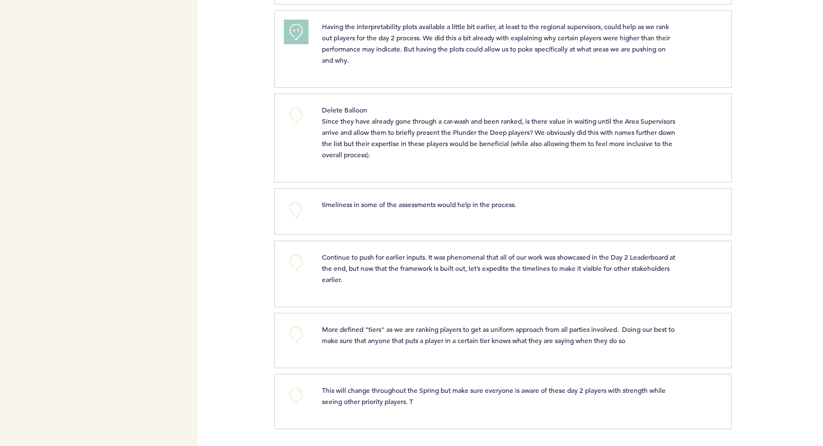
scroll to position [777, 0]
click at [299, 269] on button "+0" at bounding box center [296, 262] width 22 height 22
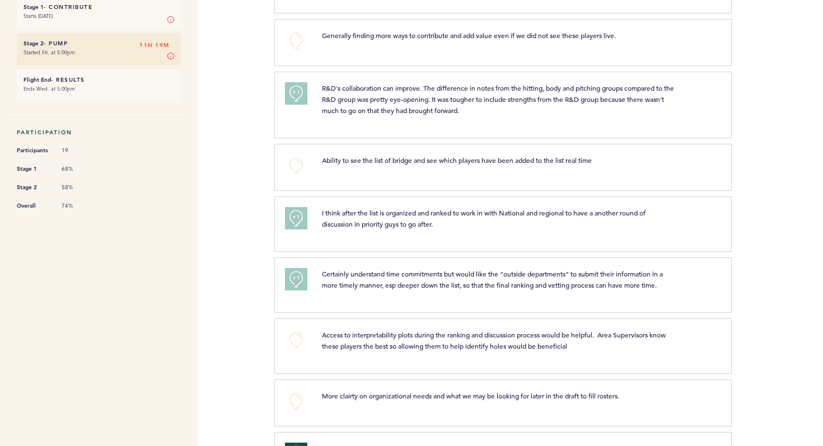
scroll to position [0, 0]
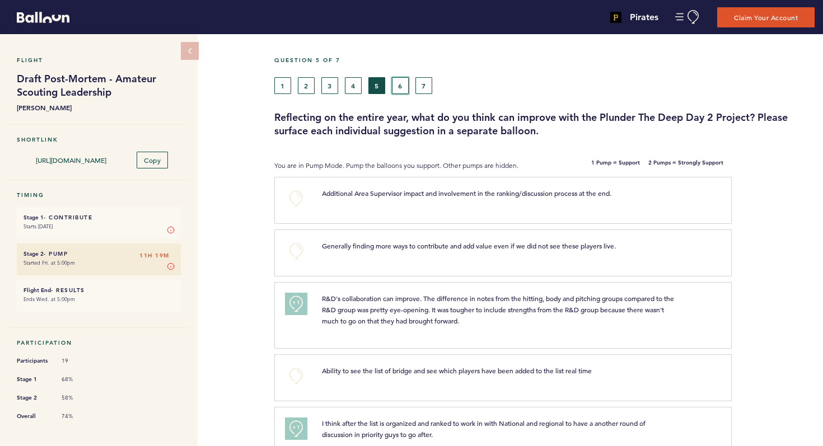
click at [399, 86] on button "6" at bounding box center [400, 85] width 17 height 17
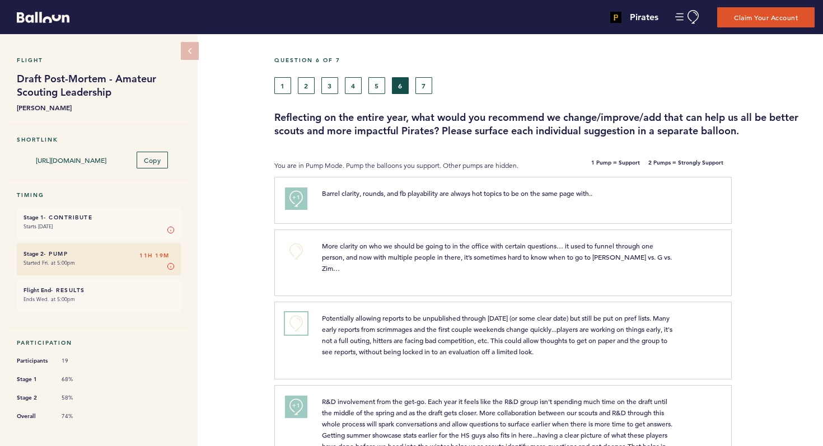
click at [296, 313] on button "+0" at bounding box center [296, 324] width 22 height 22
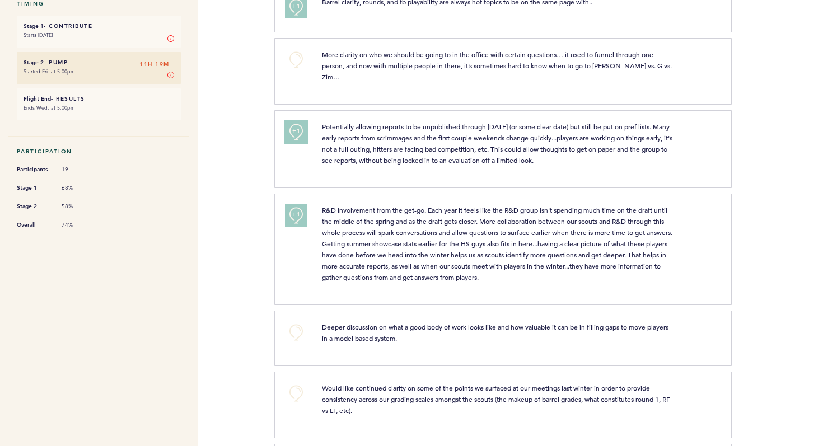
scroll to position [204, 0]
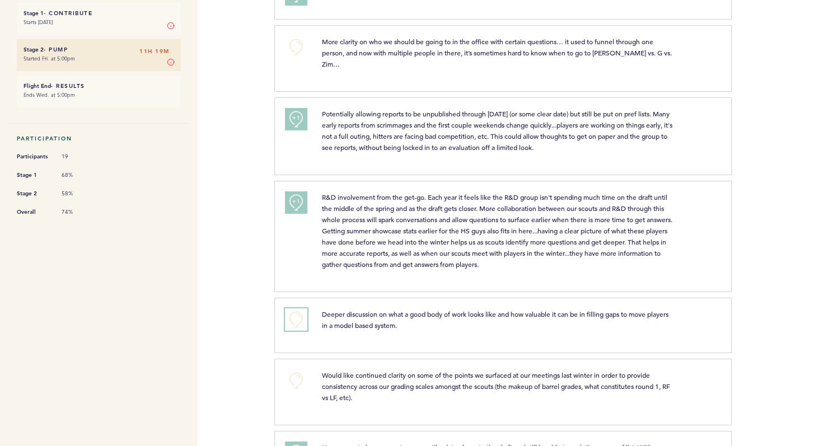
click at [293, 309] on button "+0" at bounding box center [296, 320] width 22 height 22
click at [293, 313] on span "+1" at bounding box center [296, 318] width 8 height 11
click at [293, 313] on span "+2" at bounding box center [296, 318] width 8 height 11
click at [301, 374] on button "+0" at bounding box center [296, 381] width 22 height 22
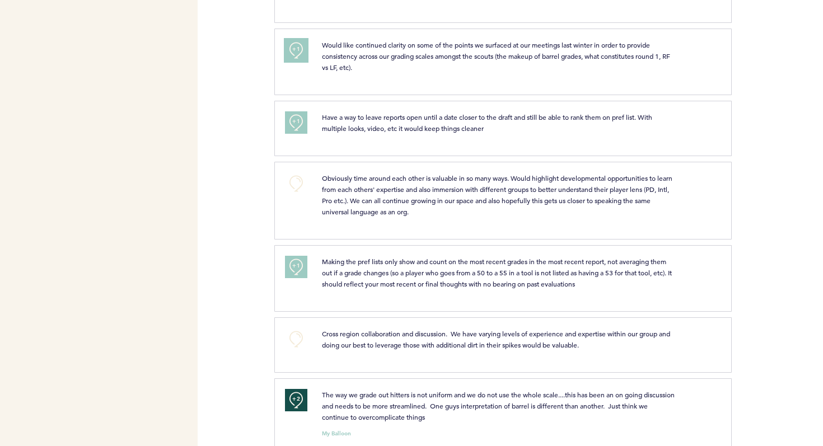
scroll to position [540, 0]
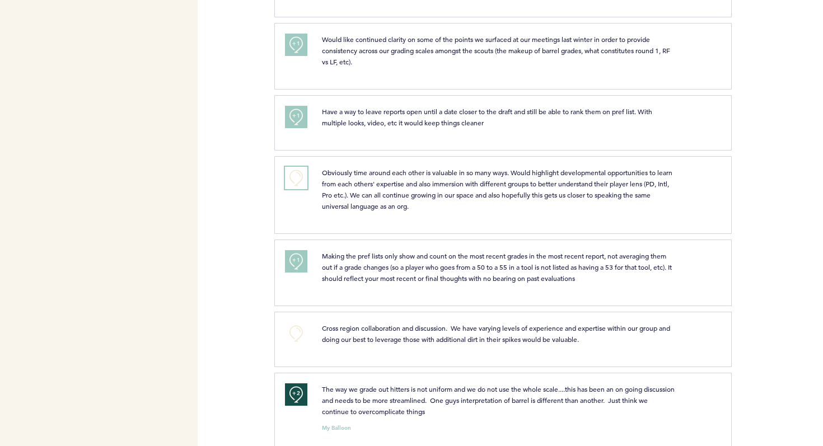
click at [296, 167] on button "+0" at bounding box center [296, 178] width 22 height 22
click at [297, 323] on button "+0" at bounding box center [296, 334] width 22 height 22
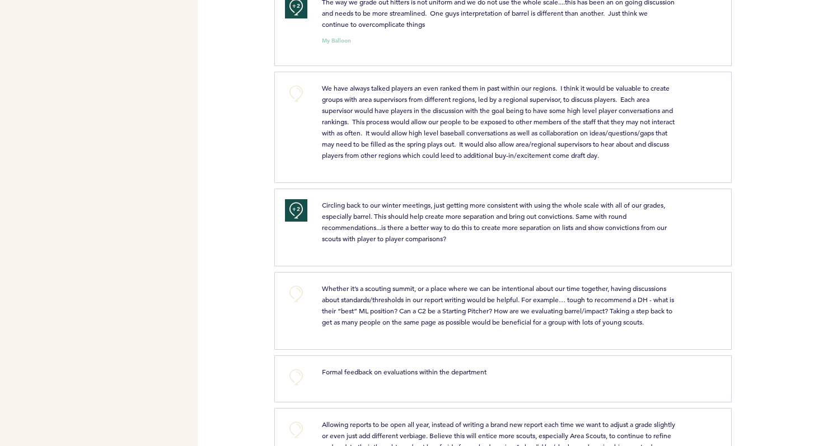
scroll to position [931, 0]
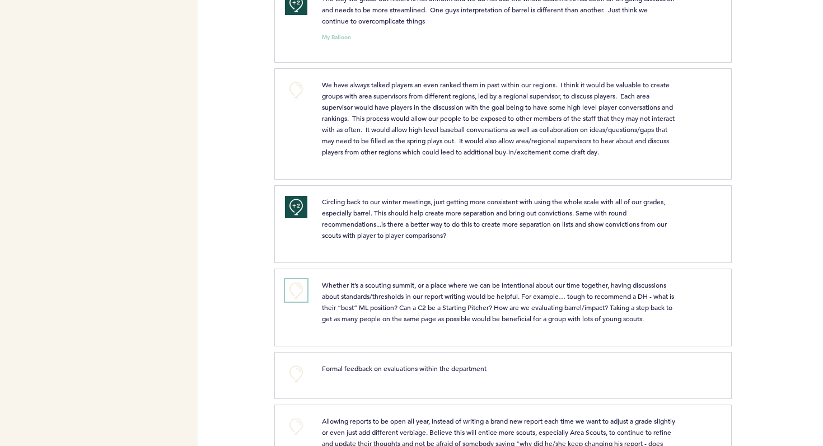
click at [300, 287] on button "+0" at bounding box center [296, 290] width 22 height 22
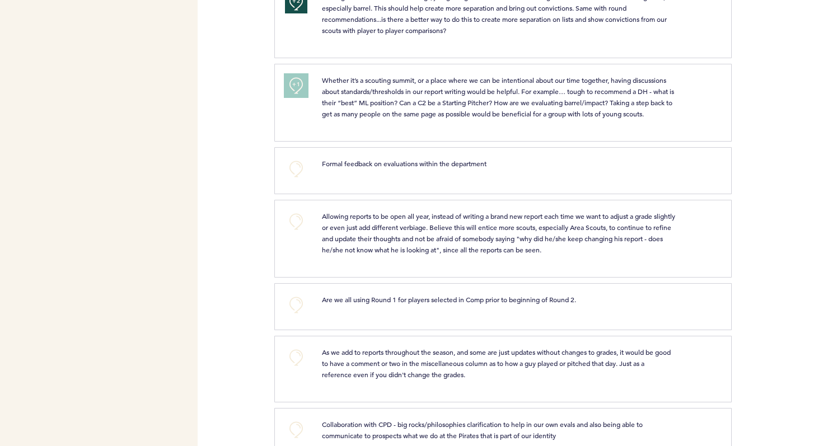
scroll to position [1135, 0]
click at [300, 232] on button "+0" at bounding box center [296, 223] width 22 height 22
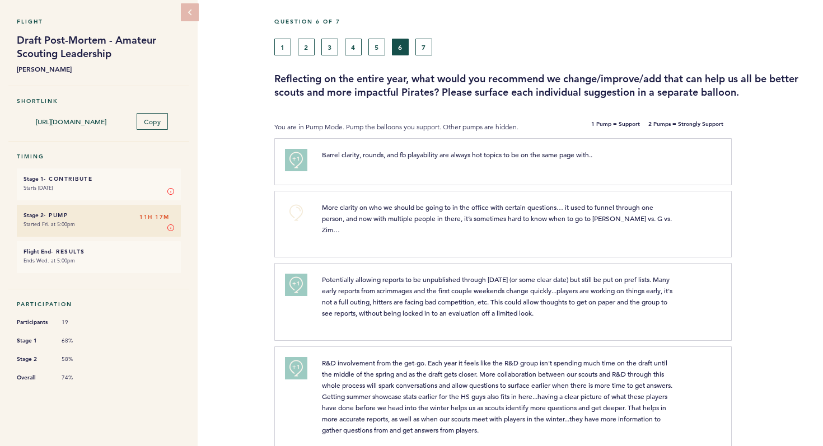
scroll to position [0, 0]
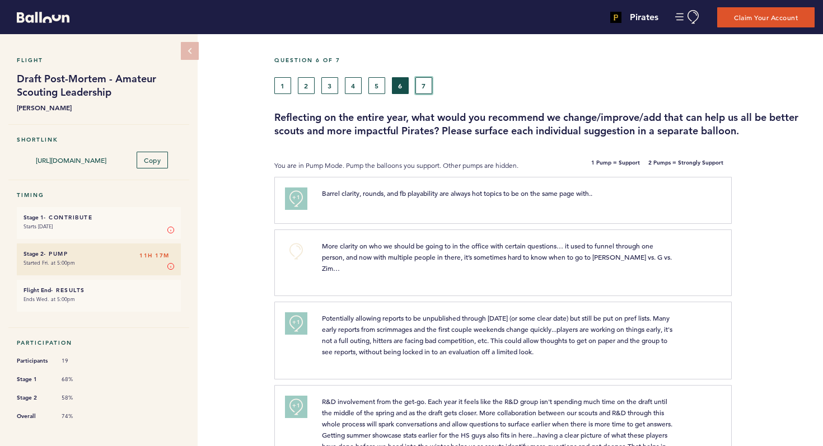
click at [423, 89] on button "7" at bounding box center [424, 85] width 17 height 17
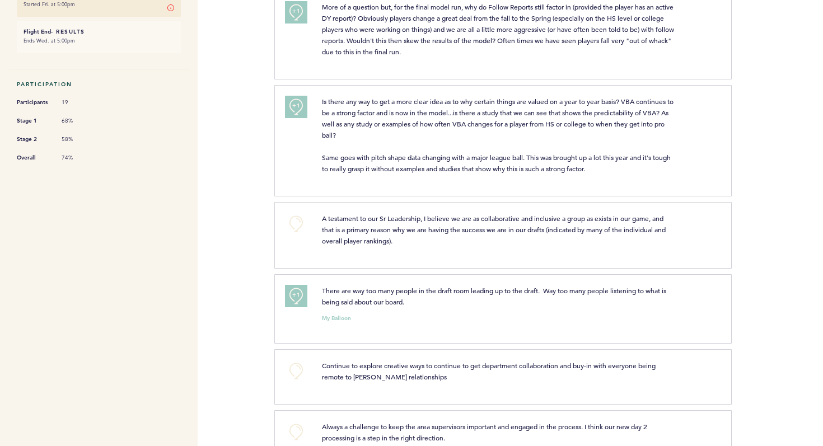
scroll to position [262, 0]
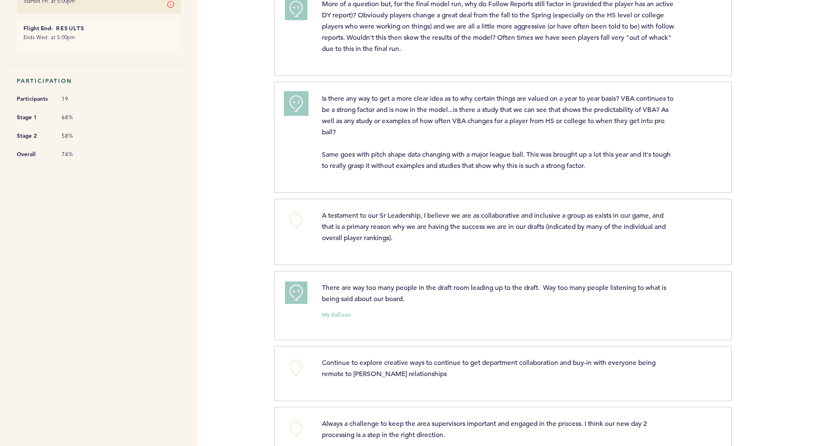
click at [301, 106] on button "+1" at bounding box center [296, 103] width 22 height 22
click at [291, 223] on button "+0" at bounding box center [296, 220] width 22 height 22
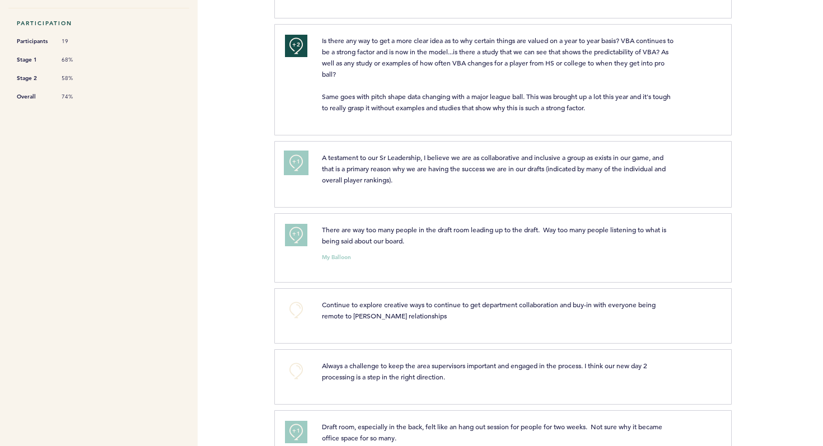
scroll to position [330, 0]
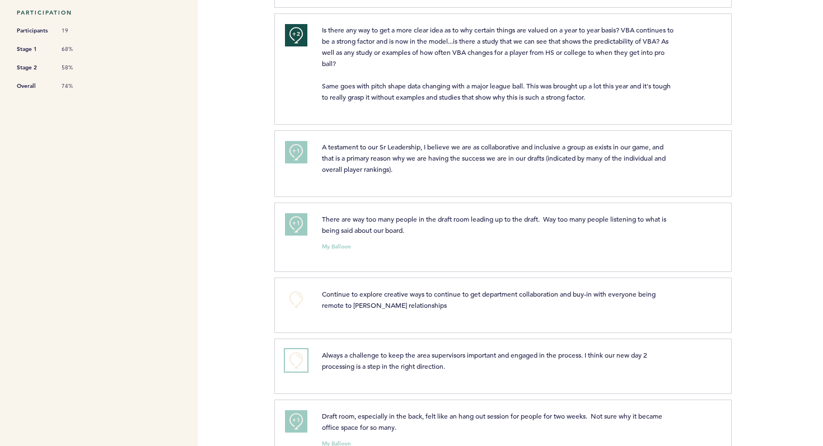
click at [299, 355] on button "+0" at bounding box center [296, 360] width 22 height 22
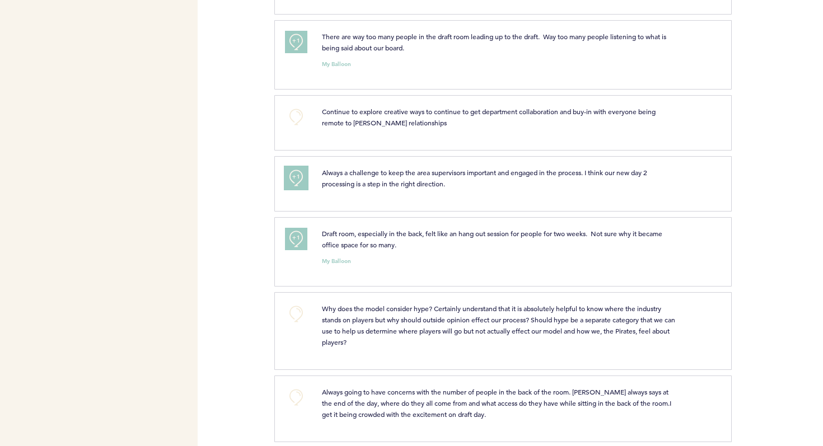
scroll to position [514, 0]
click at [296, 306] on button "+0" at bounding box center [296, 313] width 22 height 22
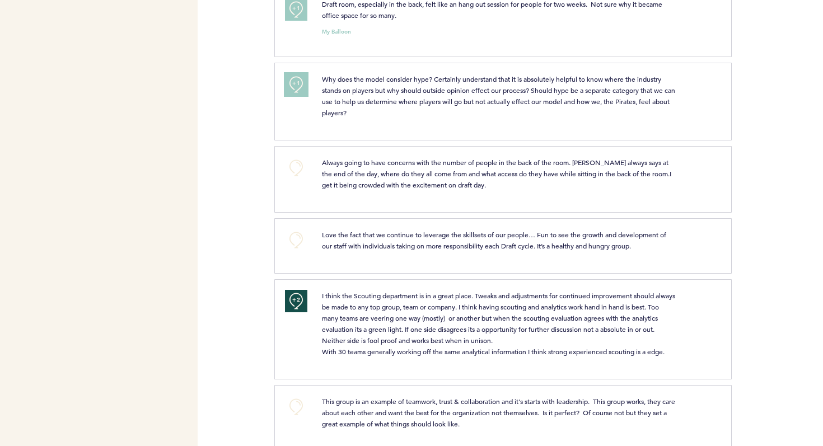
scroll to position [743, 0]
click at [299, 84] on span "+1" at bounding box center [296, 82] width 8 height 11
click at [299, 84] on span "+2" at bounding box center [296, 82] width 8 height 11
click at [293, 166] on button "+0" at bounding box center [296, 167] width 22 height 22
click at [293, 166] on span "+1" at bounding box center [296, 166] width 8 height 11
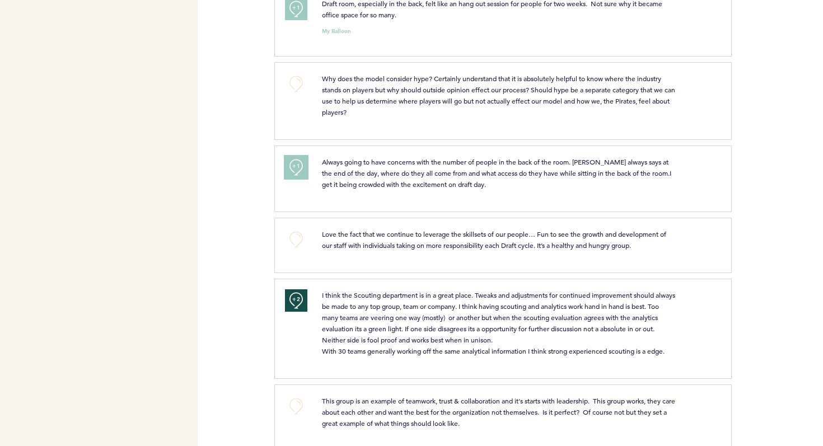
click at [301, 167] on button "+1" at bounding box center [296, 167] width 22 height 22
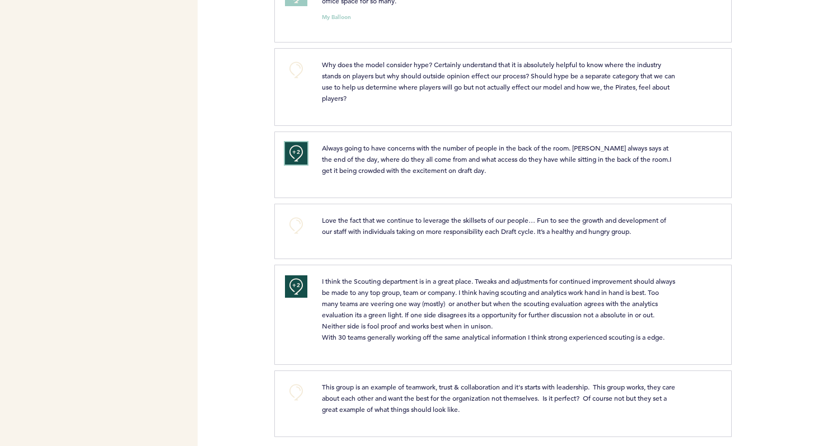
scroll to position [765, 0]
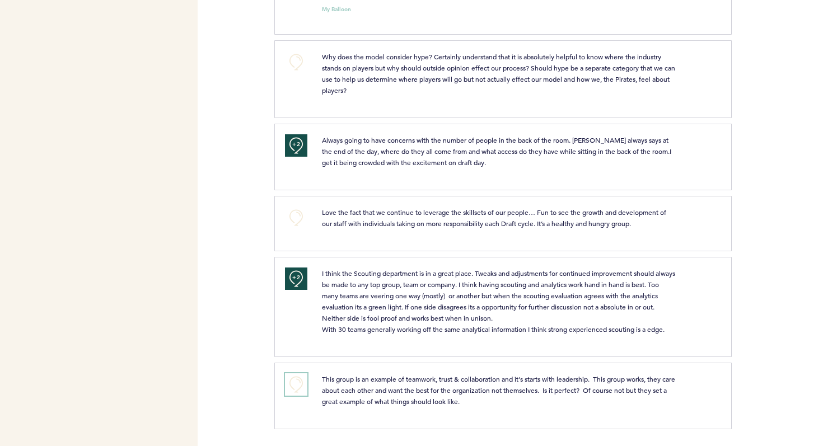
click at [296, 380] on button "+0" at bounding box center [296, 385] width 22 height 22
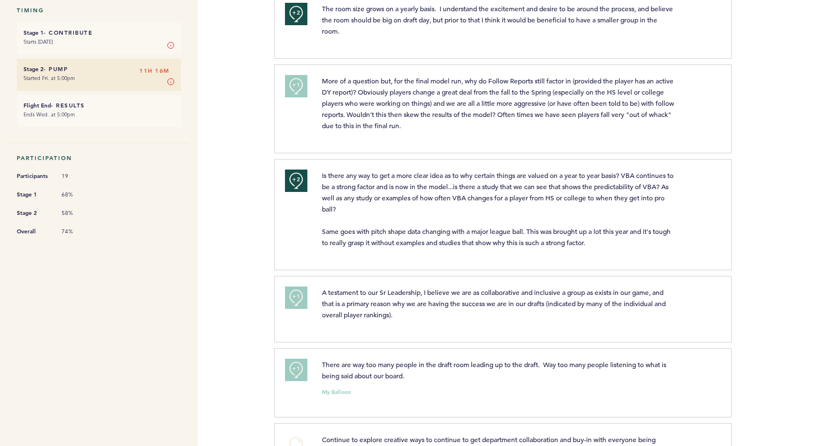
scroll to position [0, 0]
